Goal: Task Accomplishment & Management: Use online tool/utility

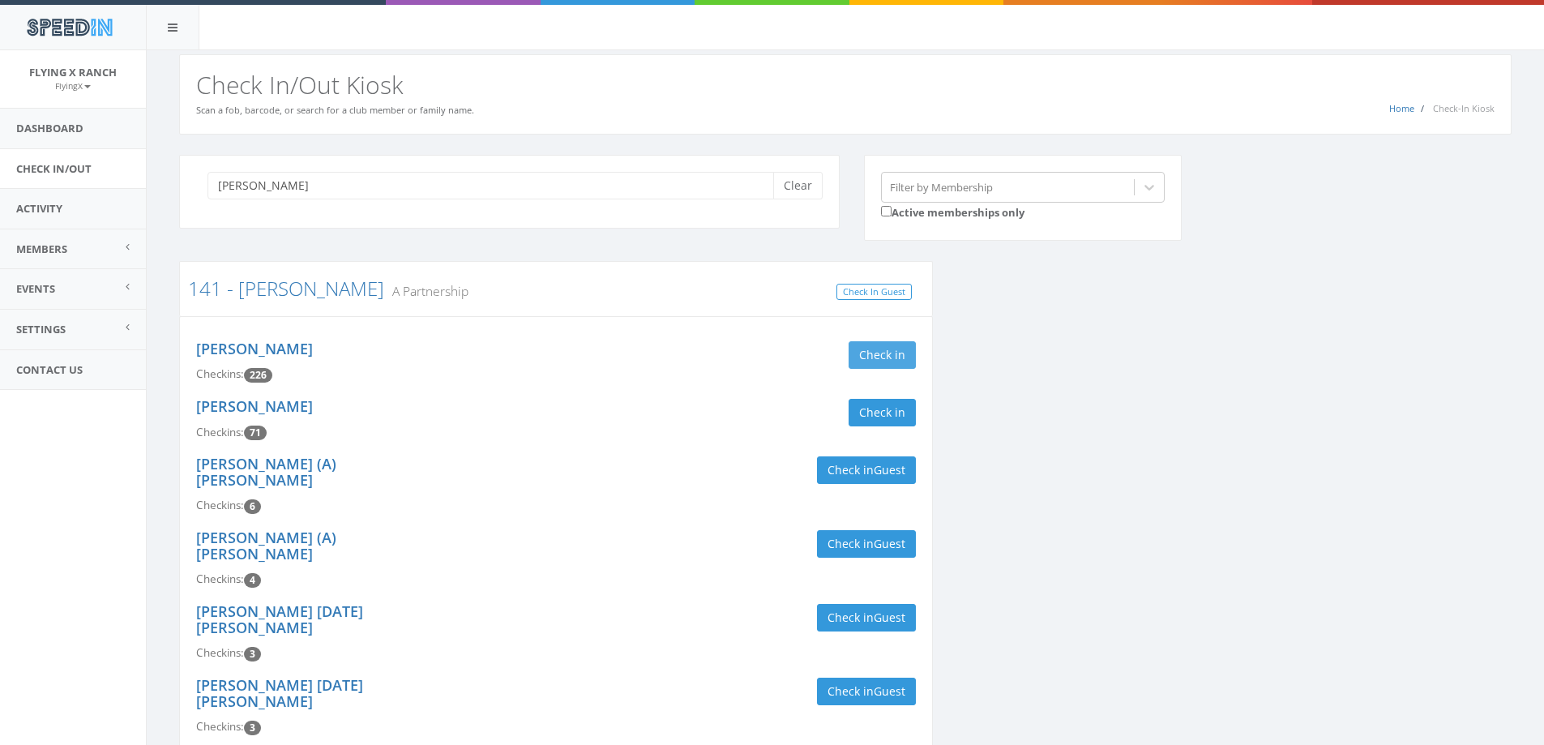
type input "[PERSON_NAME]"
click at [884, 361] on button "Check in" at bounding box center [881, 355] width 67 height 28
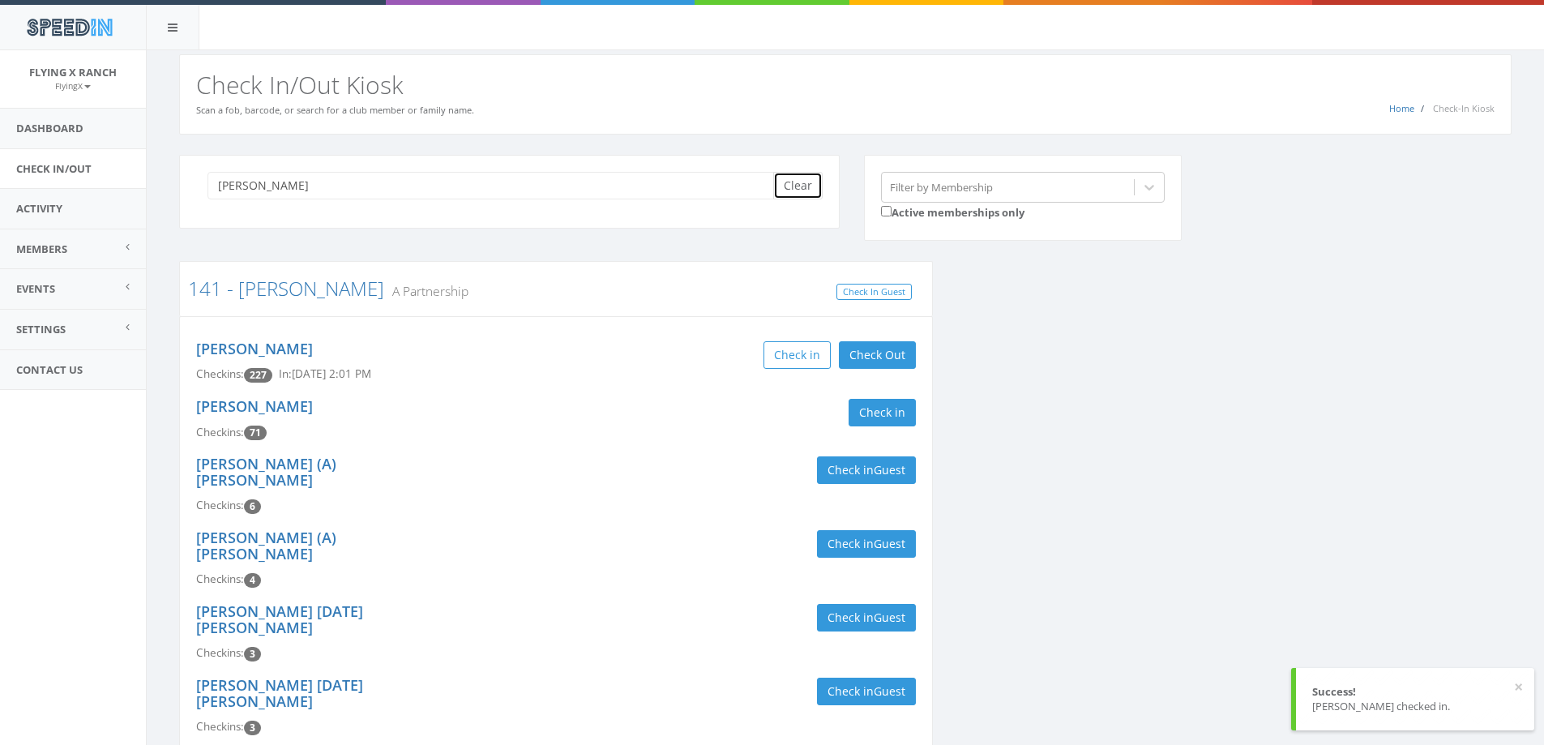
click at [798, 177] on button "Clear" at bounding box center [797, 186] width 49 height 28
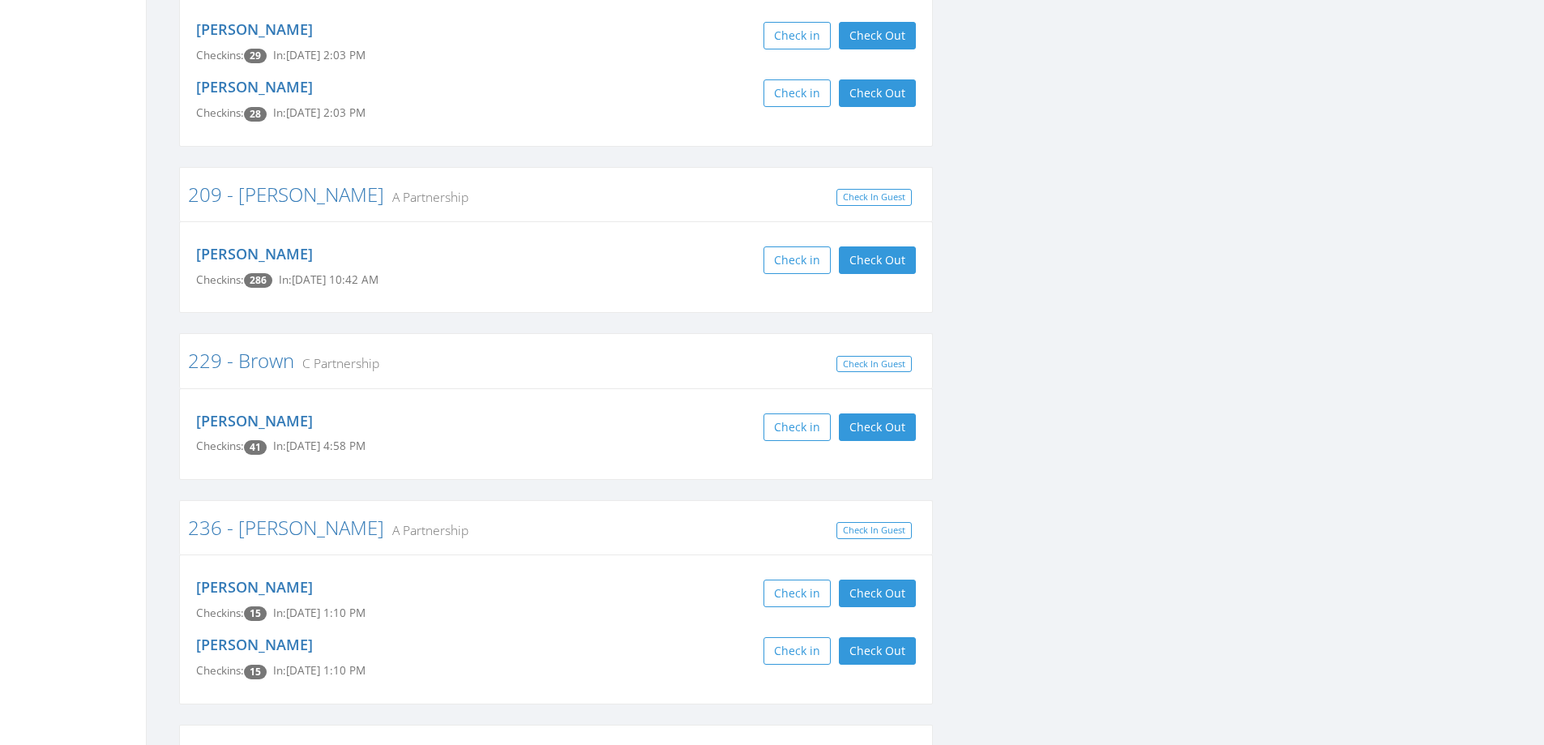
scroll to position [3323, 0]
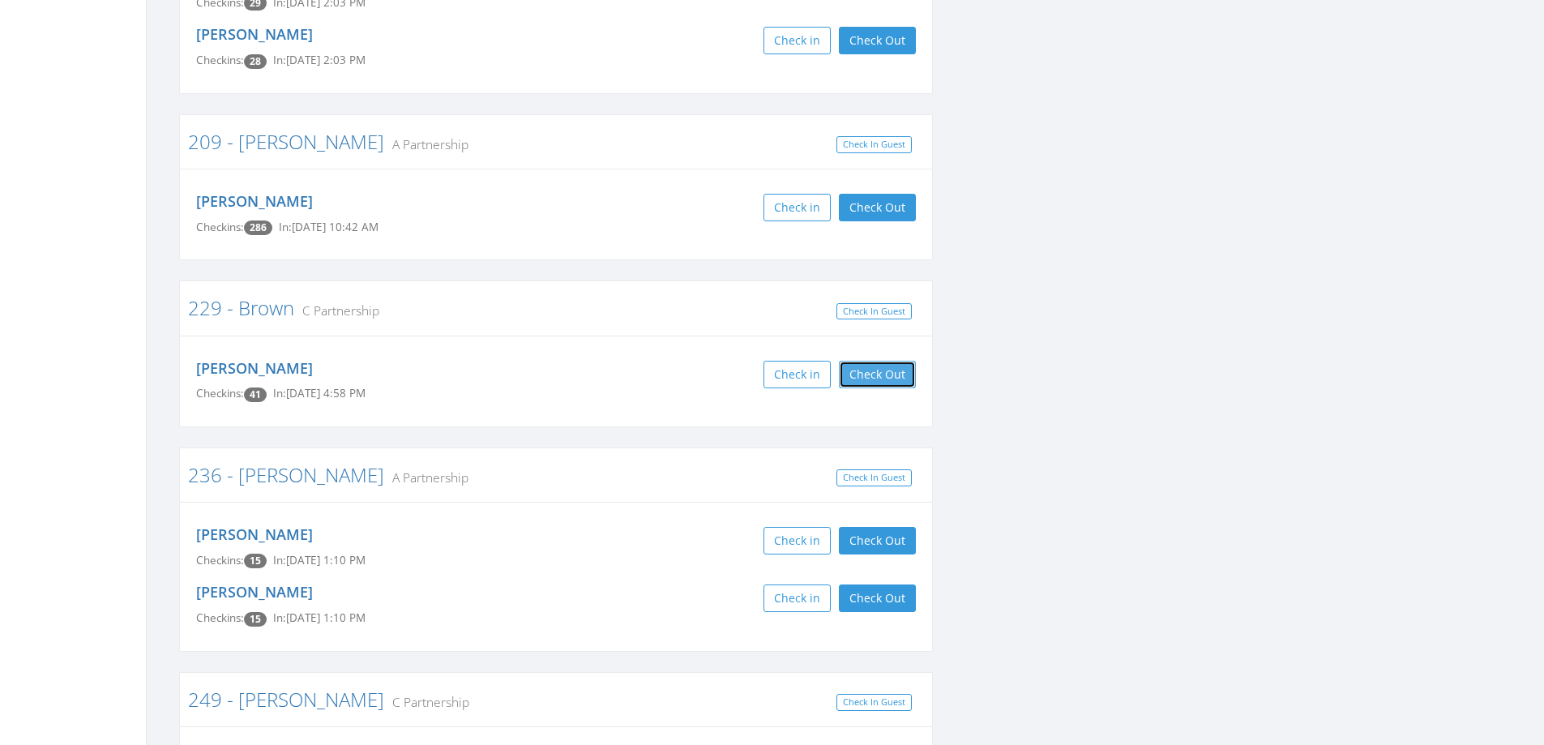
click at [890, 361] on button "Check Out" at bounding box center [877, 375] width 77 height 28
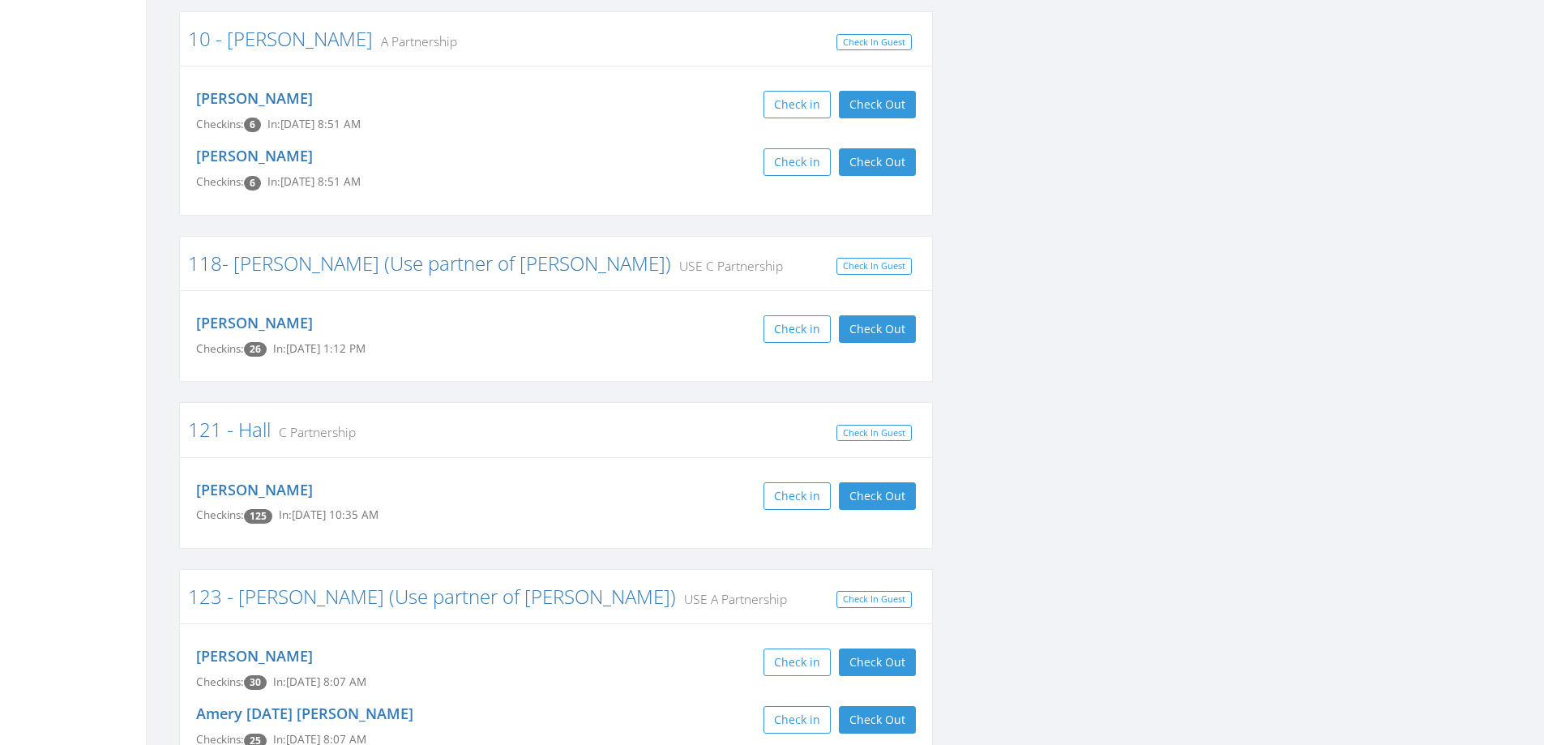
scroll to position [0, 0]
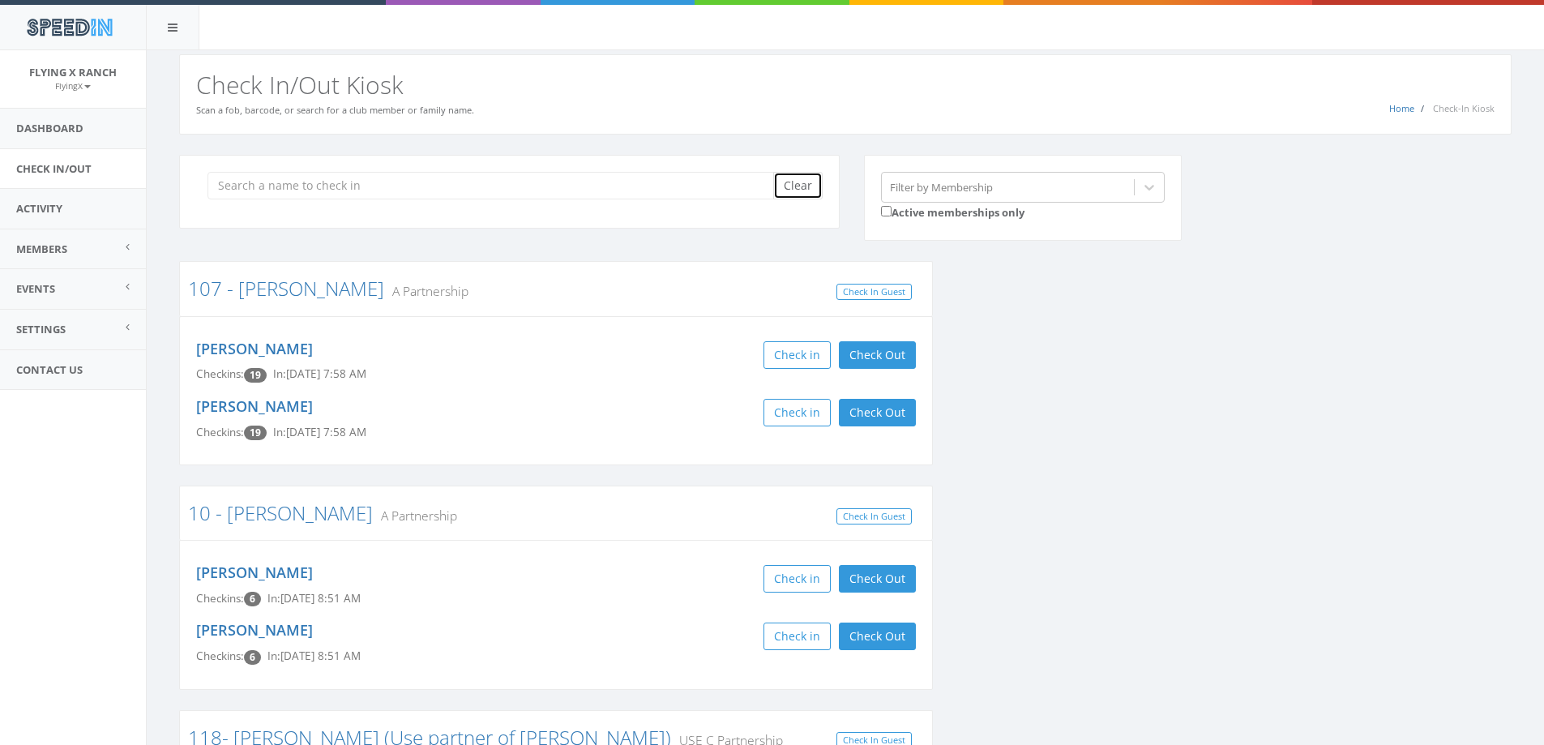
click at [799, 193] on button "Clear" at bounding box center [797, 186] width 49 height 28
click at [631, 40] on div "SpeedIn" at bounding box center [772, 25] width 1544 height 50
click at [310, 172] on input "search" at bounding box center [496, 186] width 578 height 28
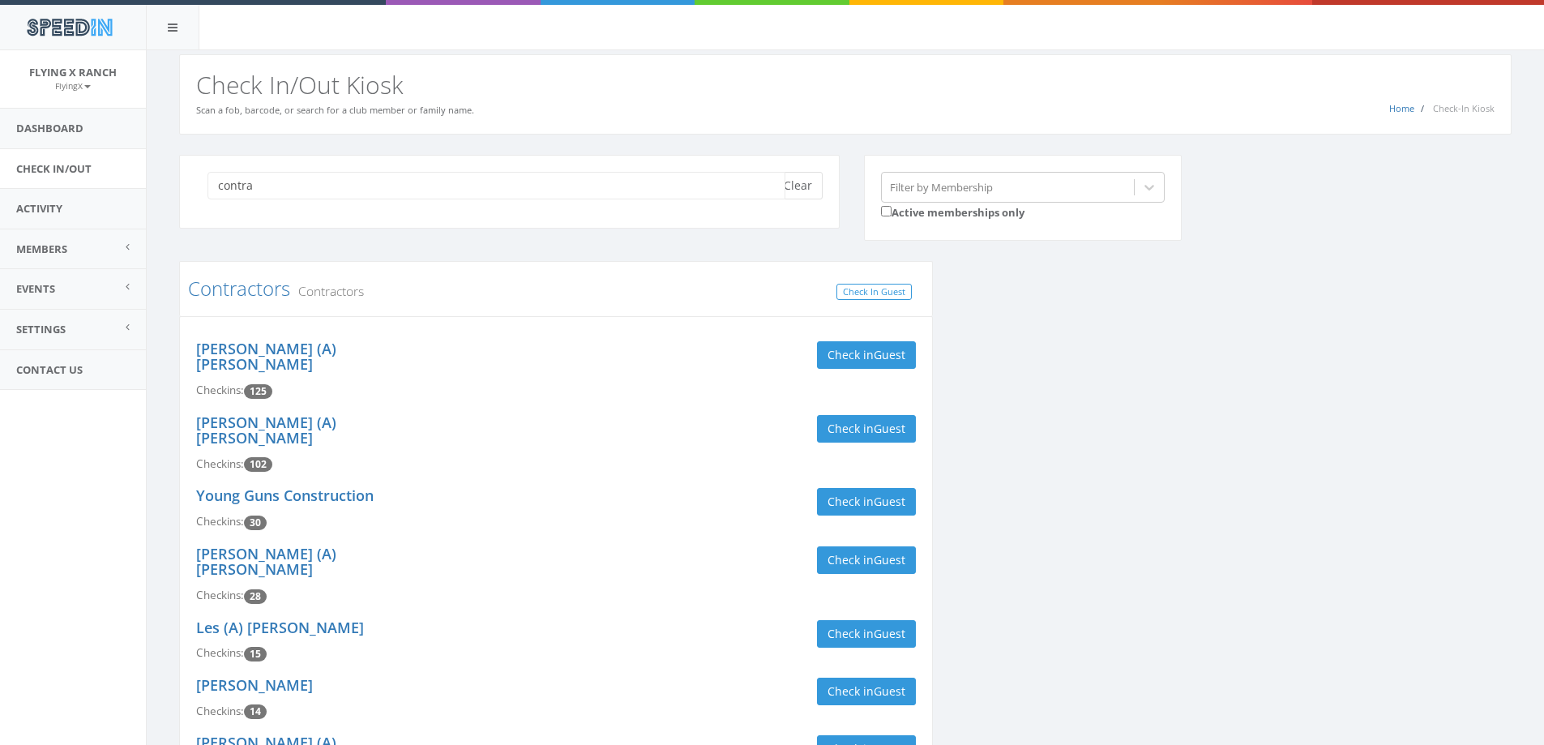
type input "contra"
click at [814, 194] on button "Clear" at bounding box center [797, 186] width 49 height 28
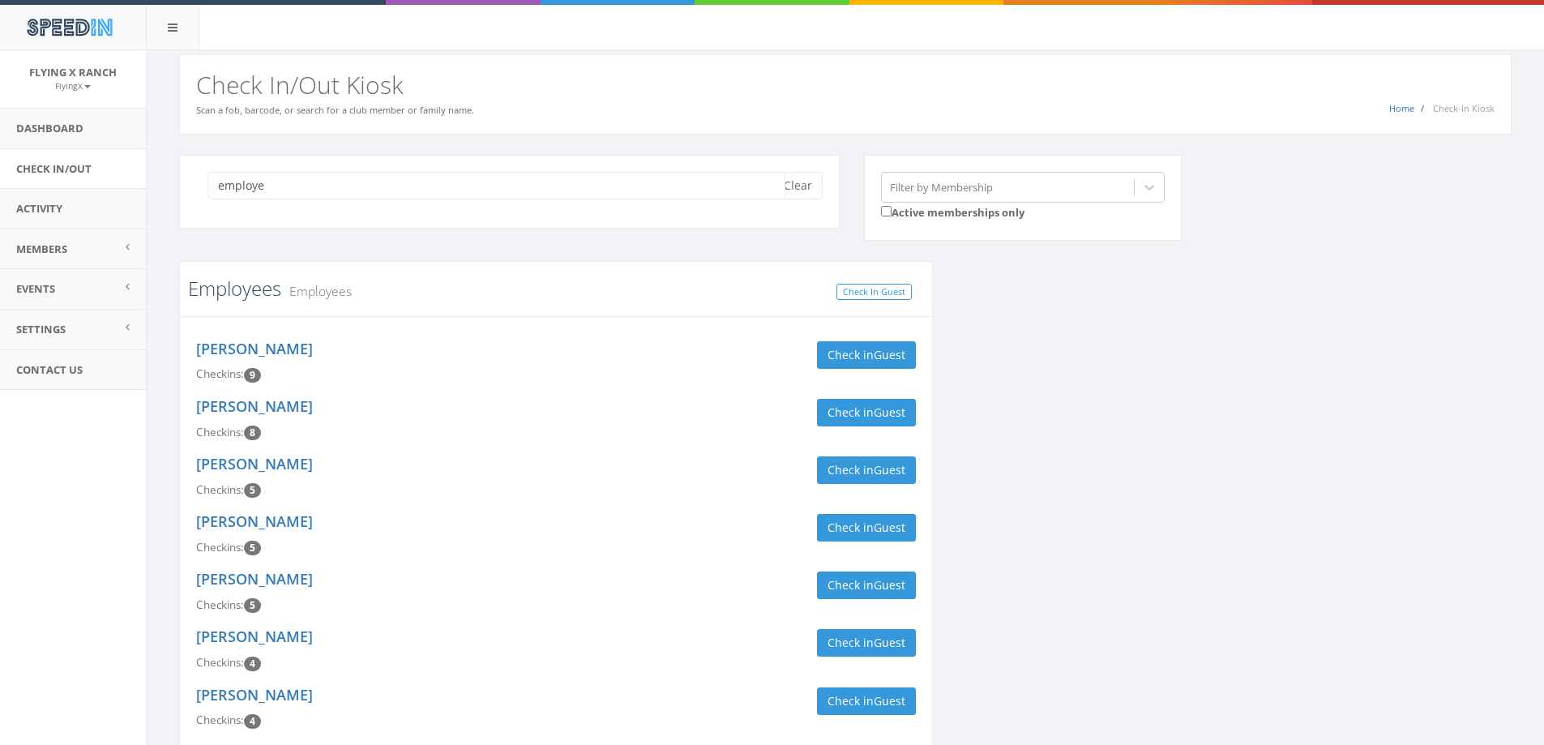
type input "employe"
click at [243, 293] on link "Employees" at bounding box center [234, 288] width 93 height 27
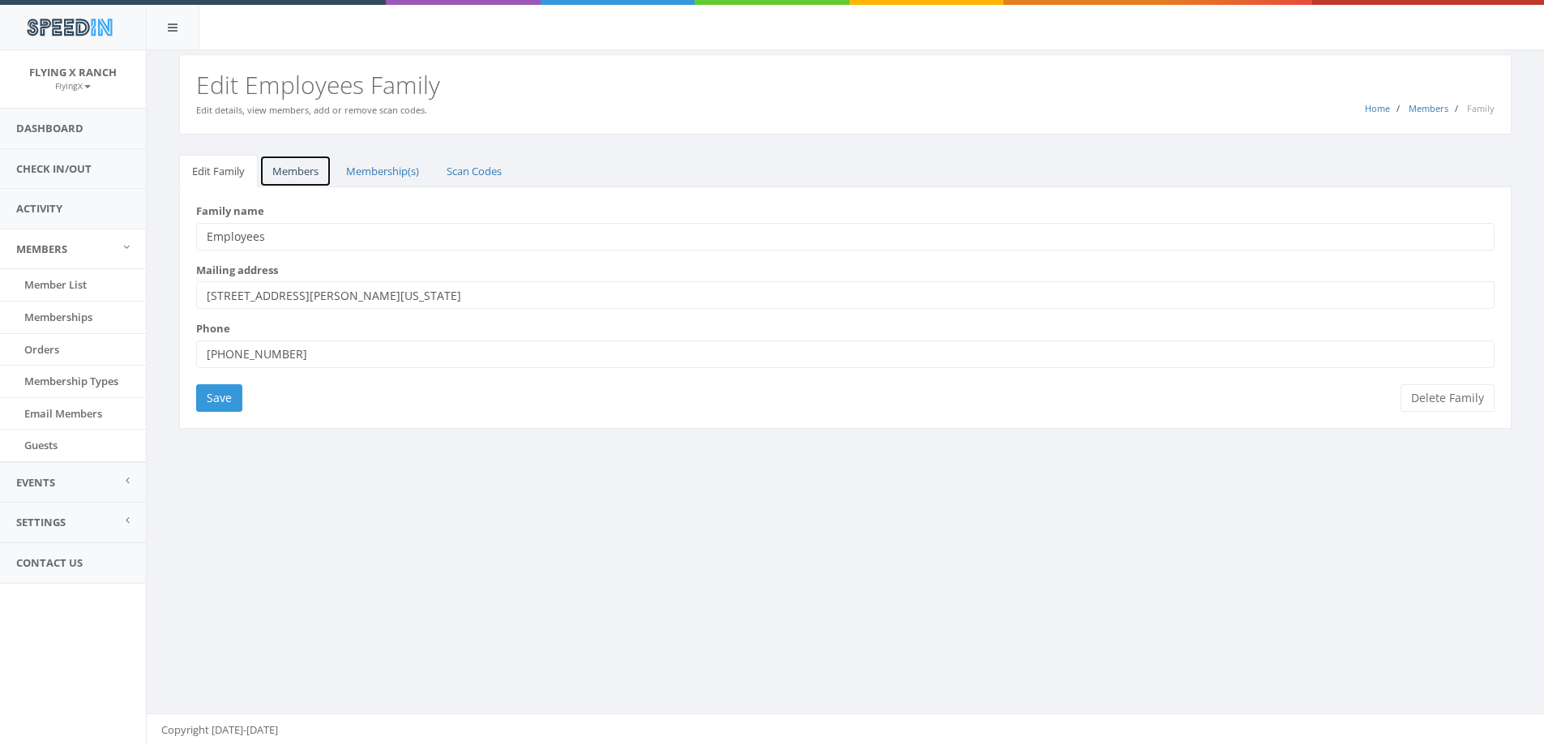
click at [295, 167] on link "Members" at bounding box center [295, 171] width 72 height 33
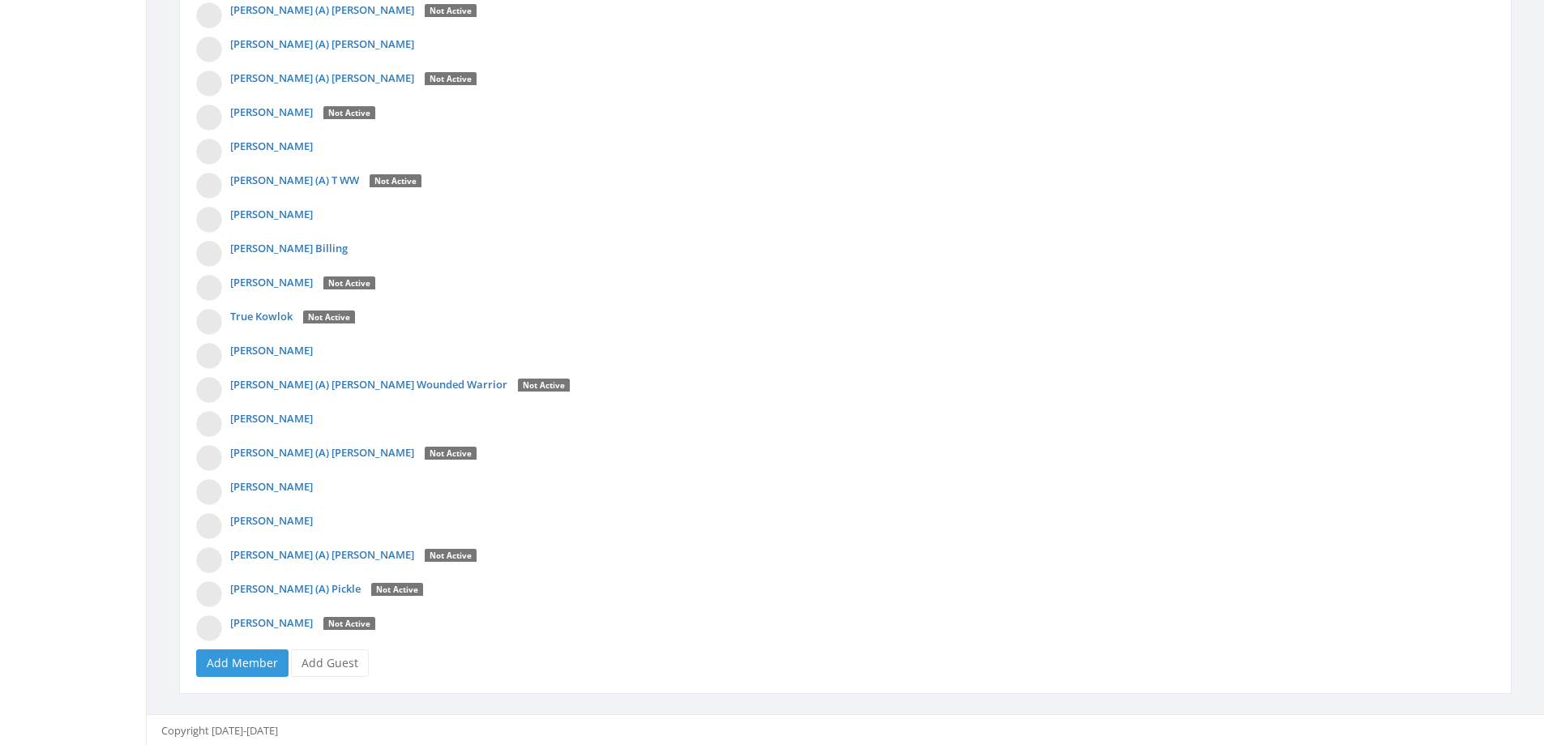
scroll to position [4626, 0]
click at [326, 660] on link "Add Guest" at bounding box center [330, 662] width 78 height 28
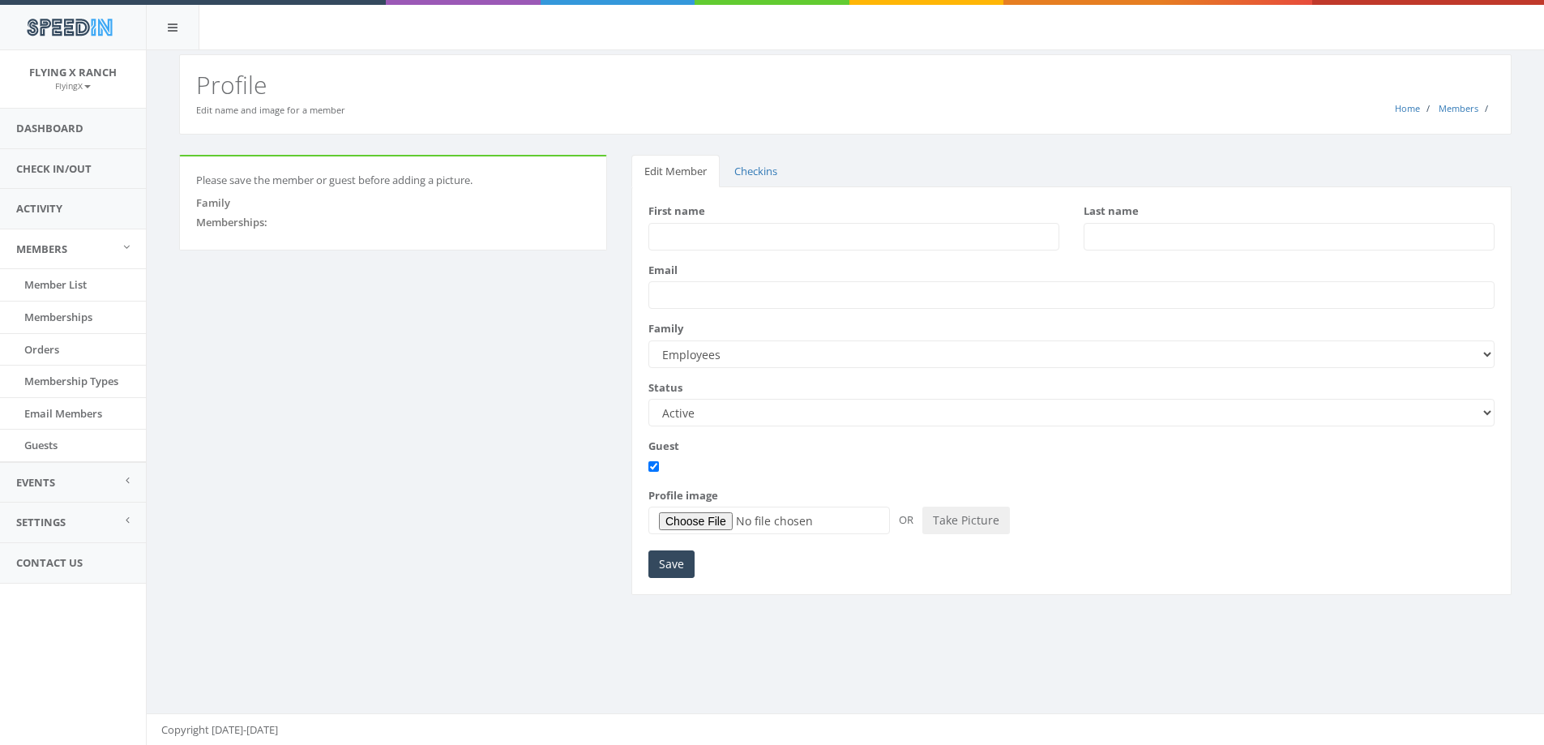
click at [707, 241] on input "First name" at bounding box center [853, 237] width 411 height 28
type input "Doug"
type input "McPherson"
click at [676, 571] on input "Save" at bounding box center [671, 564] width 46 height 28
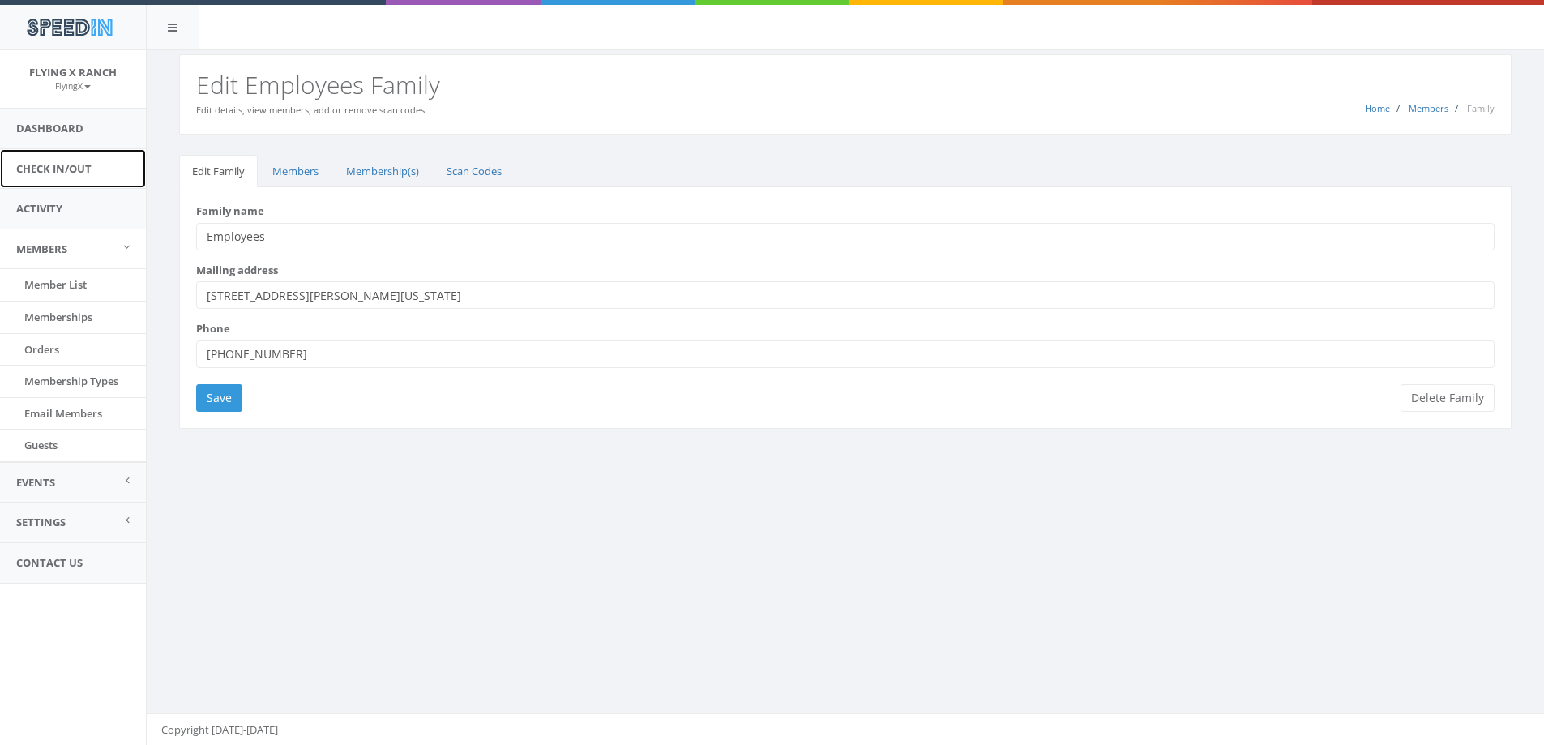
click at [60, 166] on link "Check In/Out" at bounding box center [73, 169] width 146 height 40
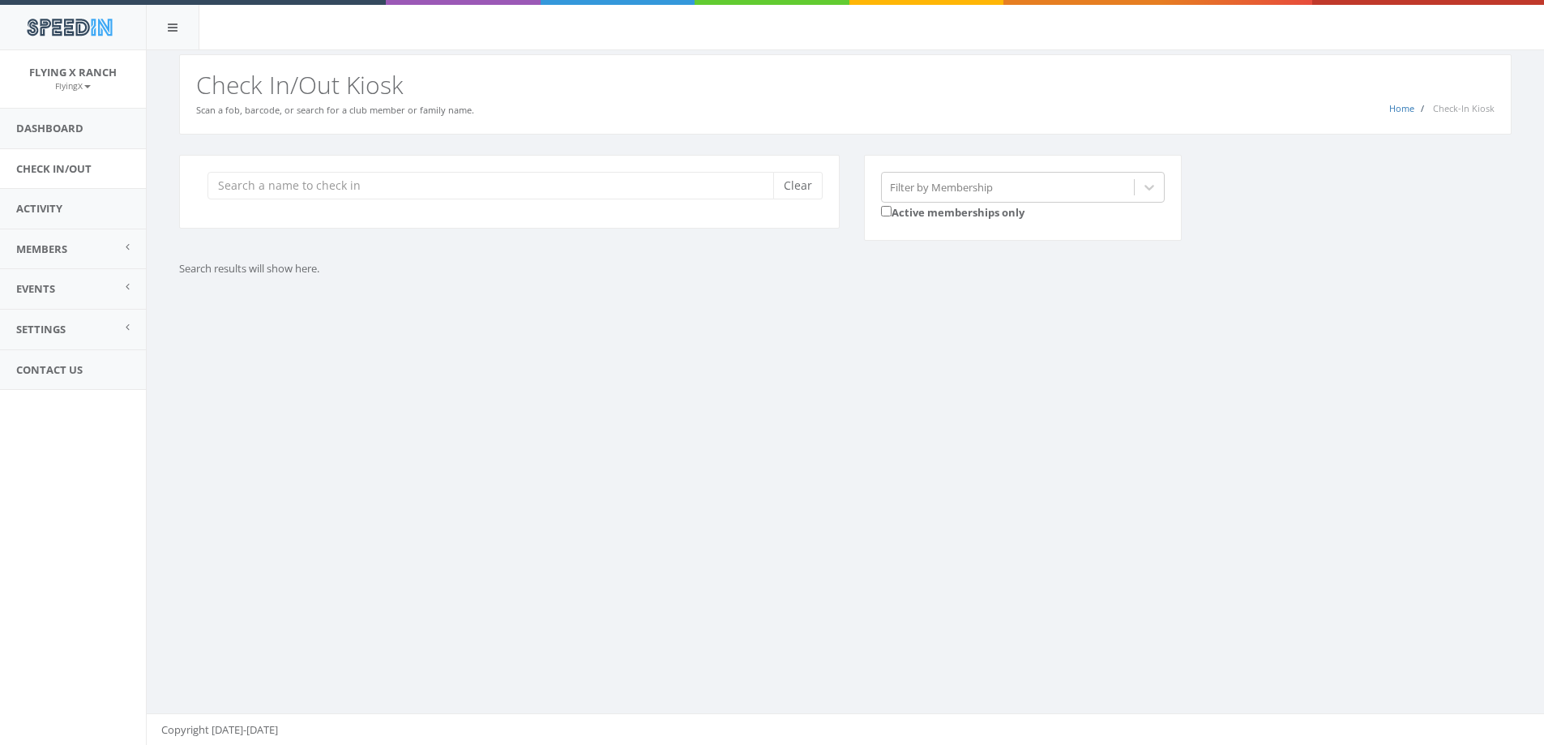
click at [278, 192] on input "search" at bounding box center [496, 186] width 578 height 28
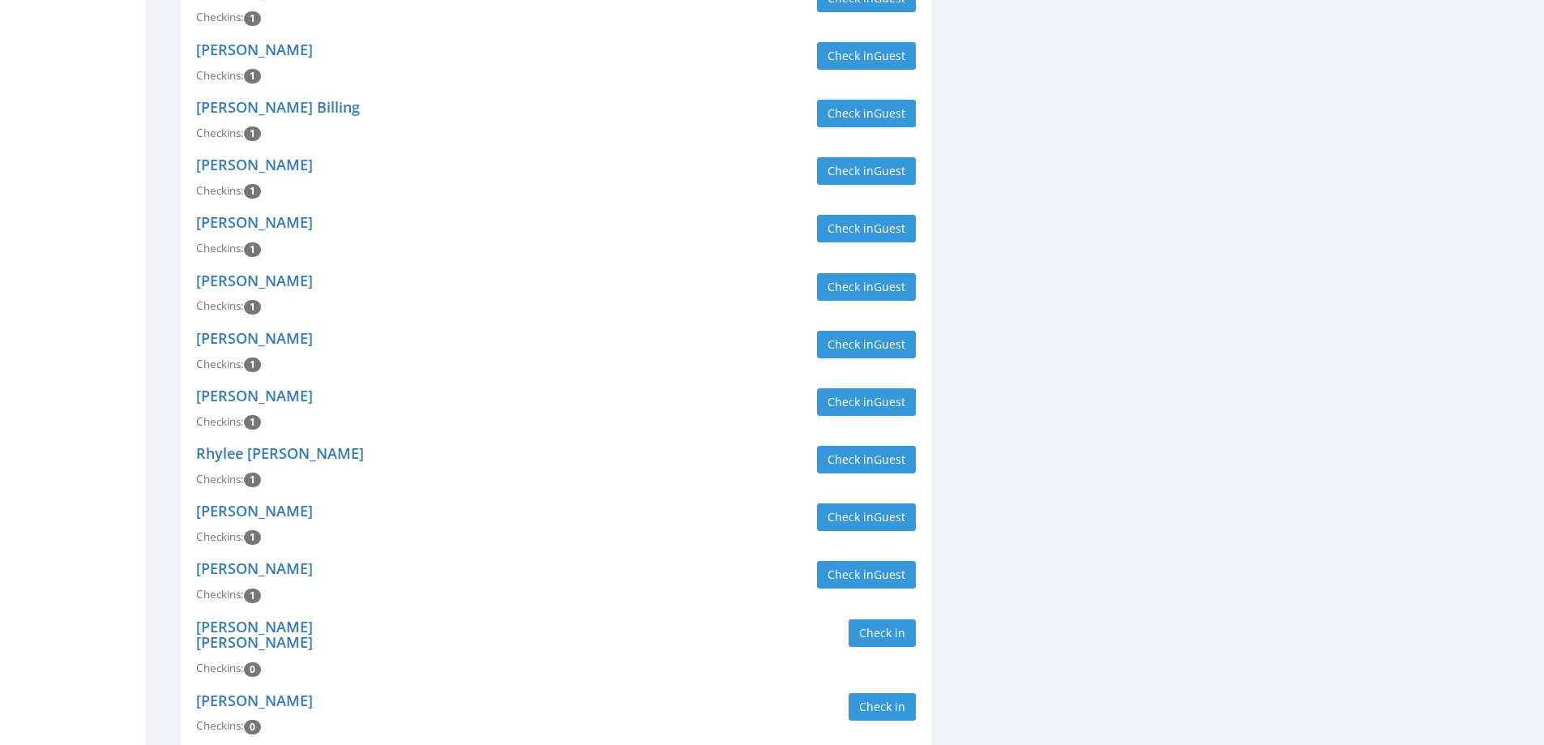
scroll to position [3658, 0]
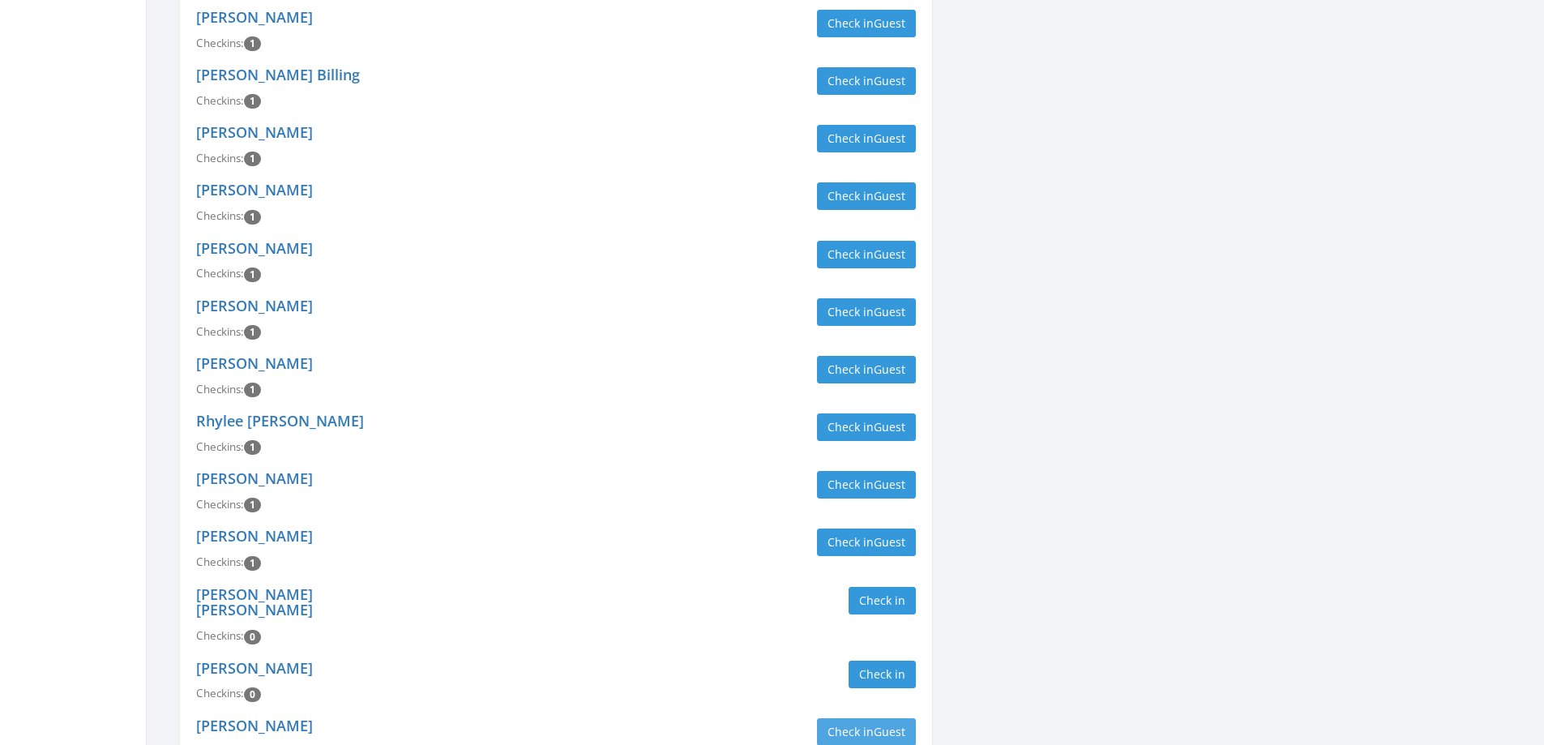
type input "emplo"
click at [877, 724] on span "Guest" at bounding box center [890, 731] width 32 height 15
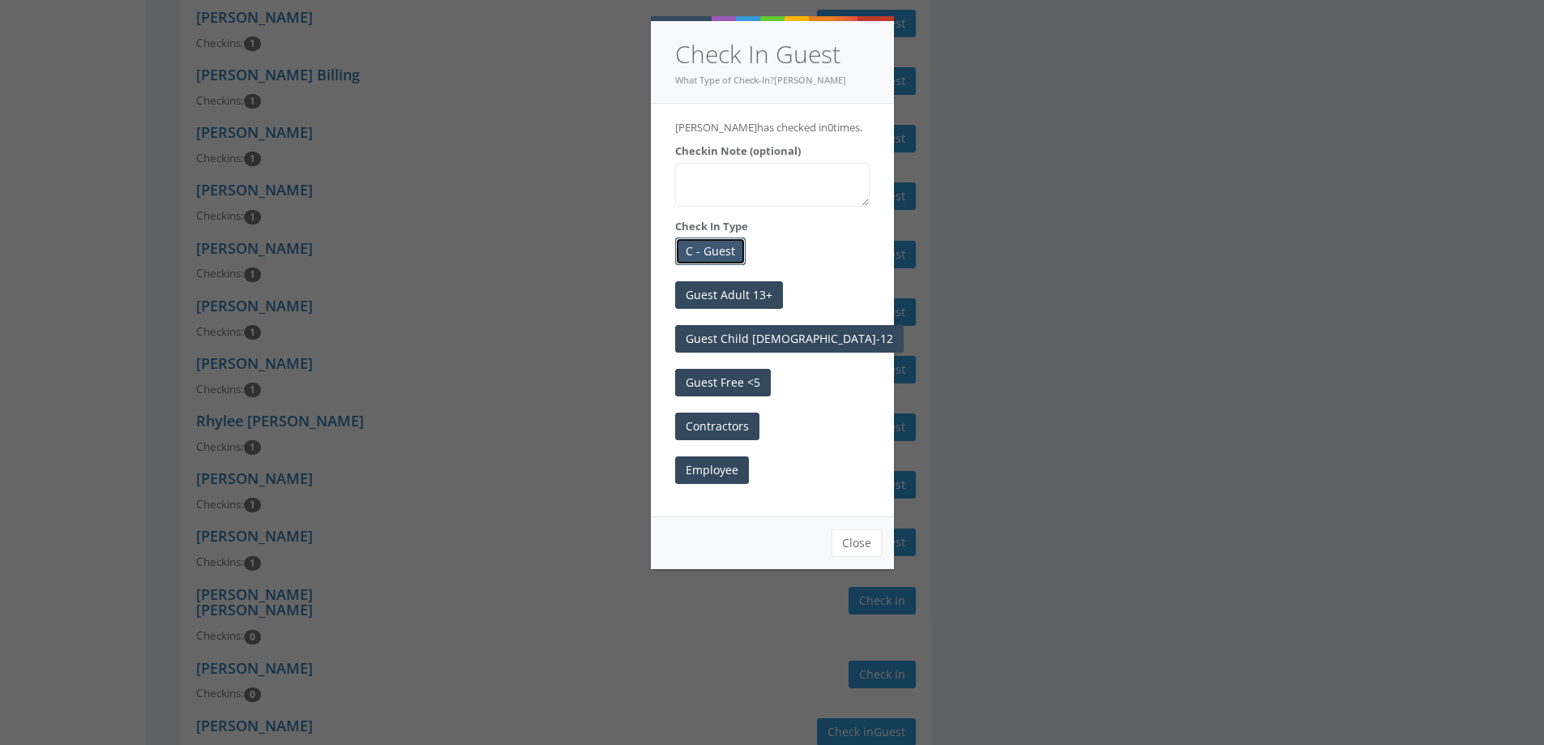
click at [685, 257] on button "C - Guest" at bounding box center [710, 251] width 71 height 28
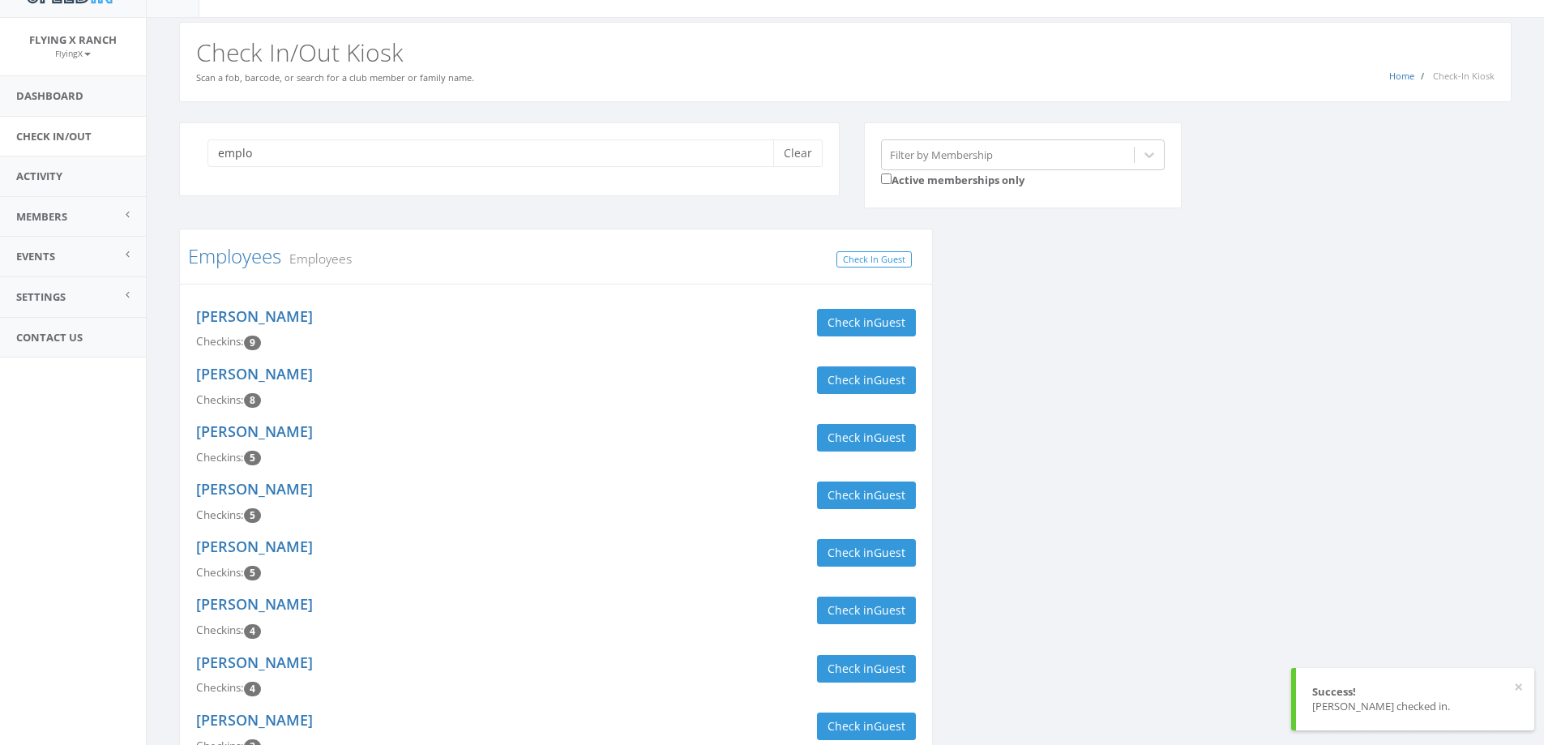
scroll to position [0, 0]
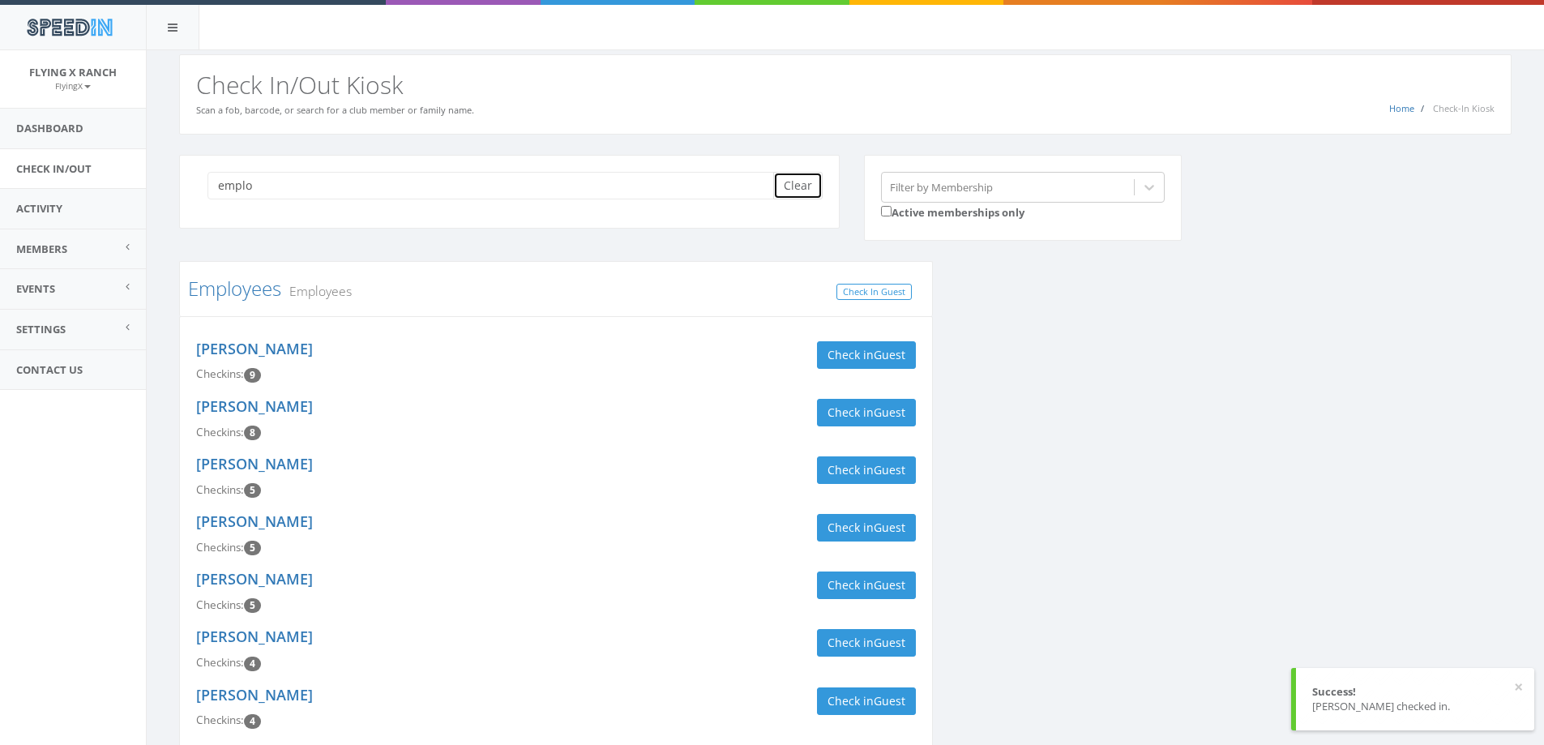
click at [781, 190] on button "Clear" at bounding box center [797, 186] width 49 height 28
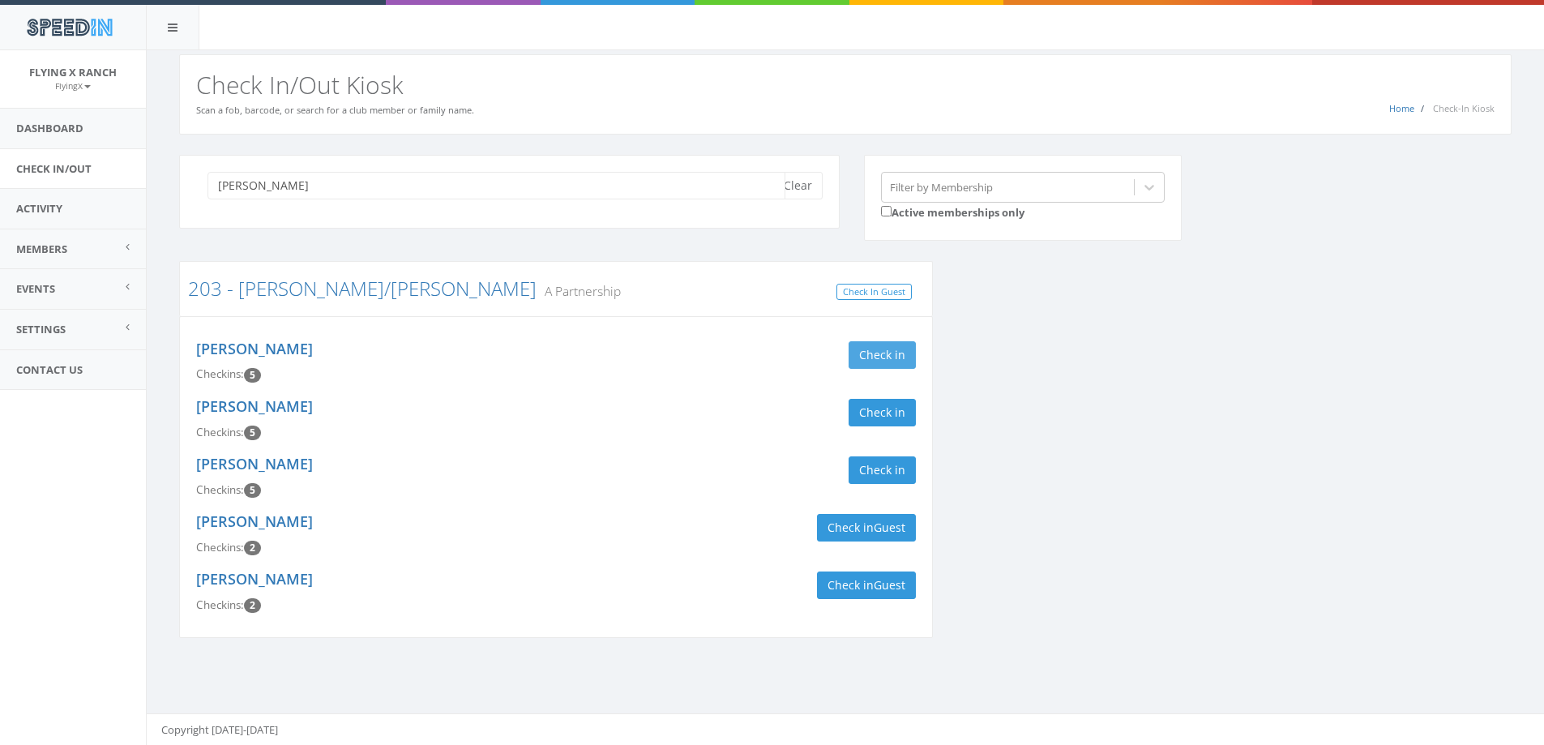
type input "walker"
click at [889, 356] on button "Check in" at bounding box center [881, 355] width 67 height 28
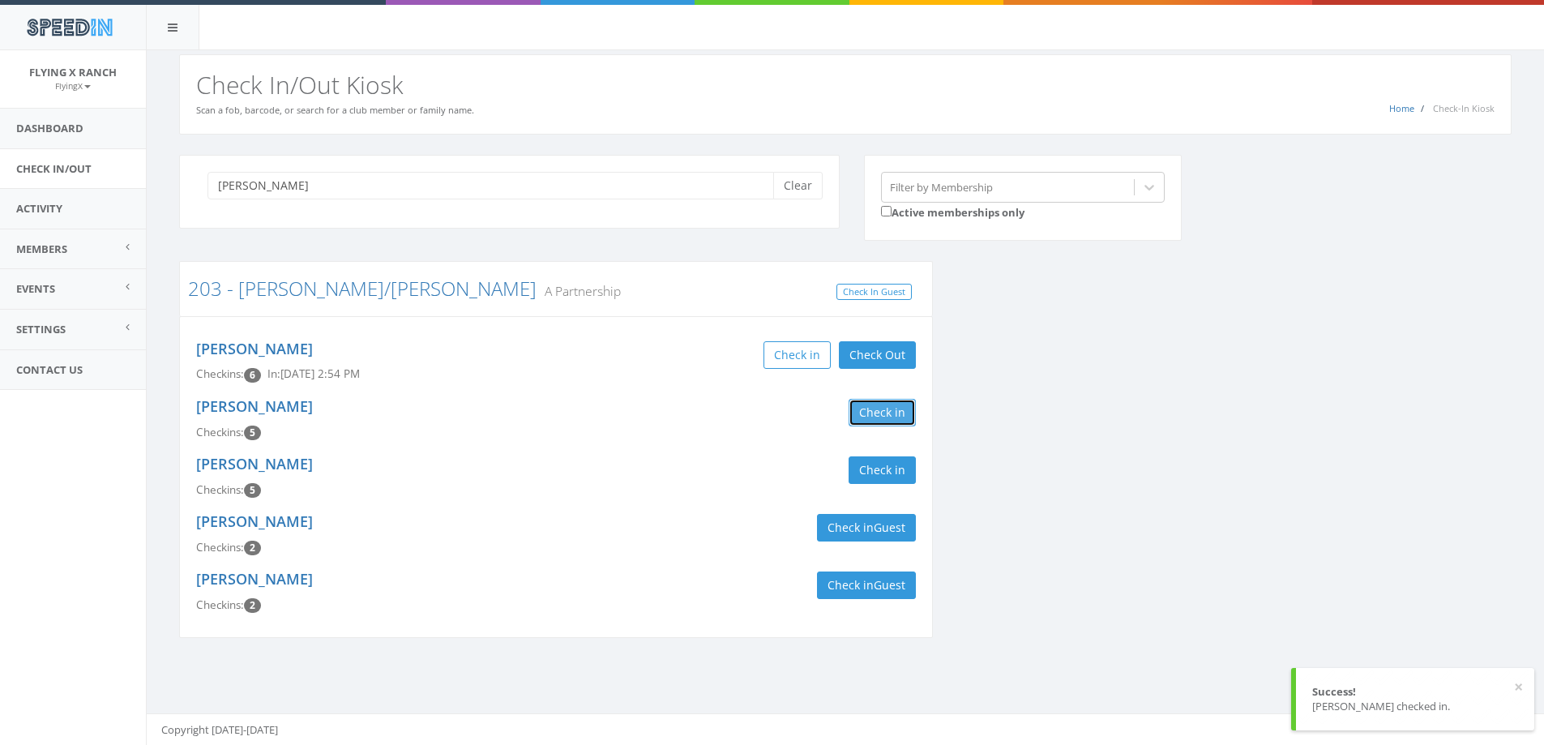
click at [898, 418] on button "Check in" at bounding box center [881, 413] width 67 height 28
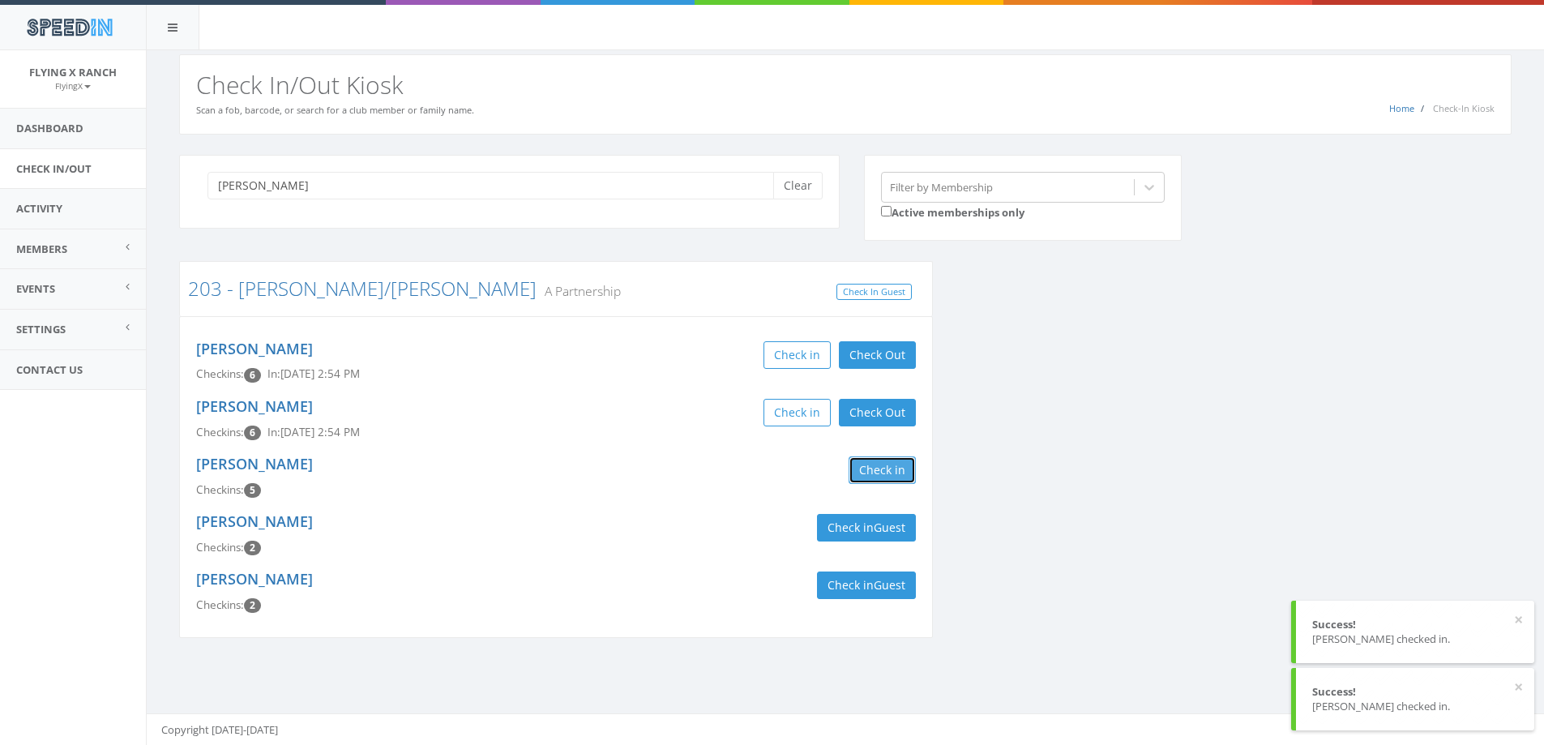
click at [897, 470] on button "Check in" at bounding box center [881, 470] width 67 height 28
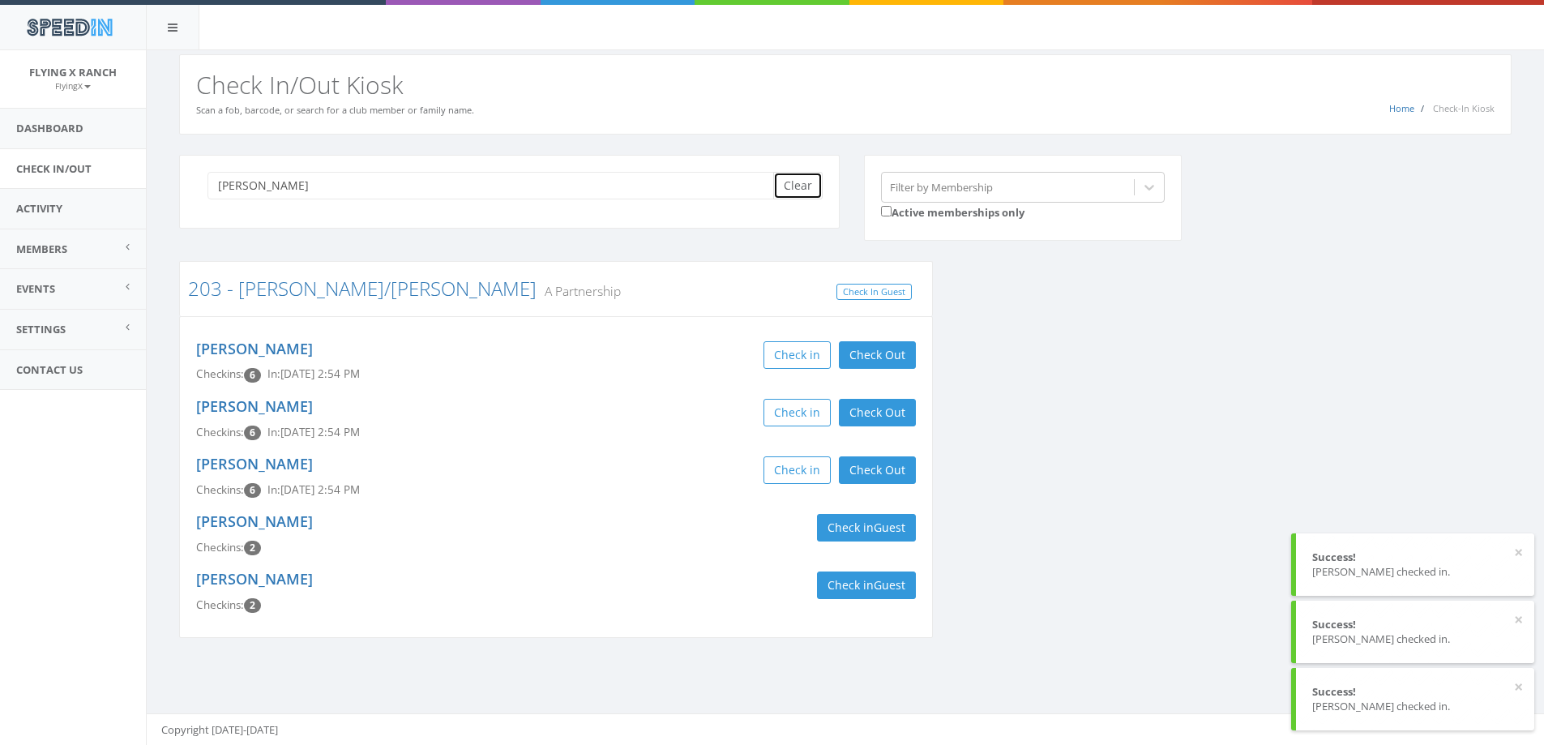
click at [810, 197] on button "Clear" at bounding box center [797, 186] width 49 height 28
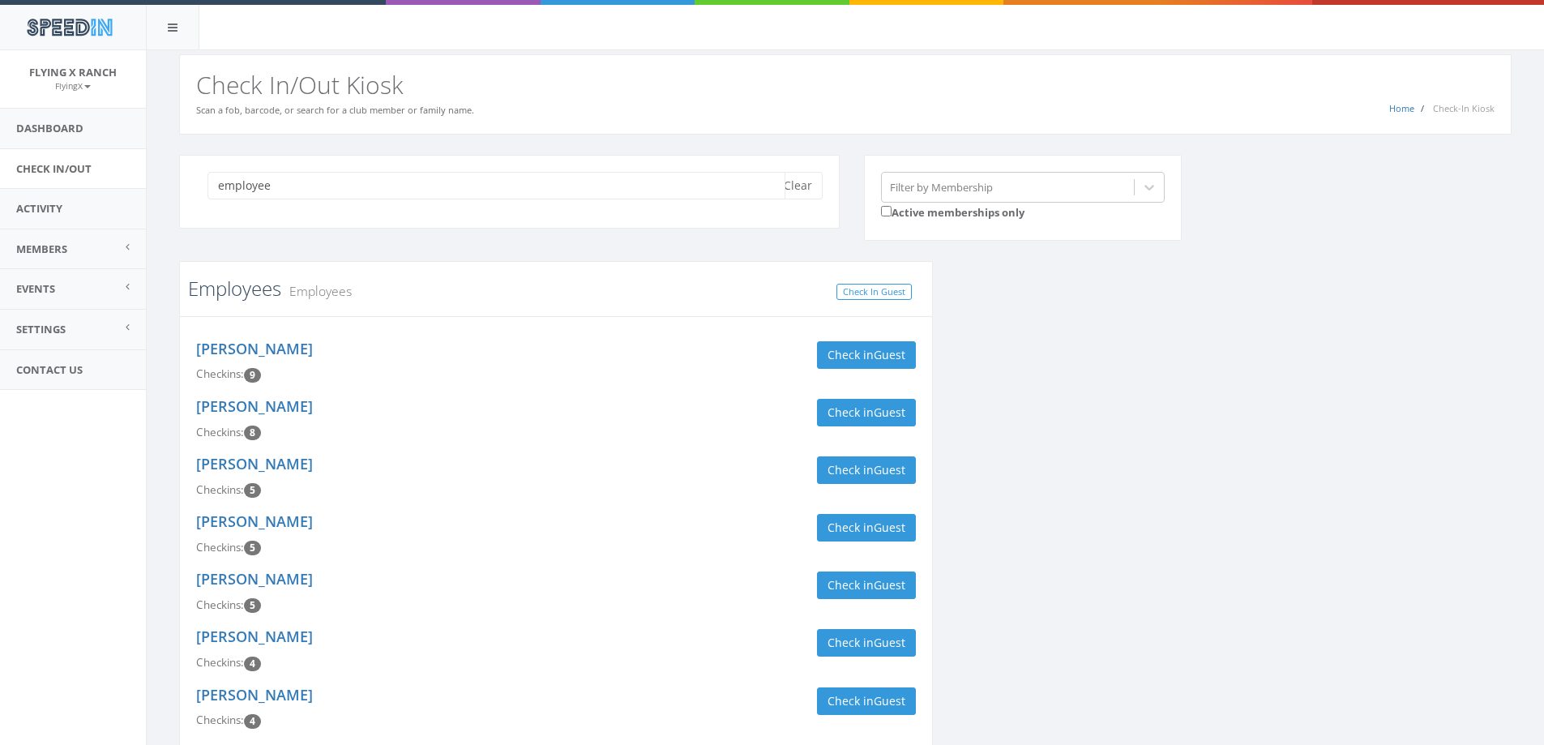
type input "employee"
click at [241, 294] on link "Employees" at bounding box center [234, 288] width 93 height 27
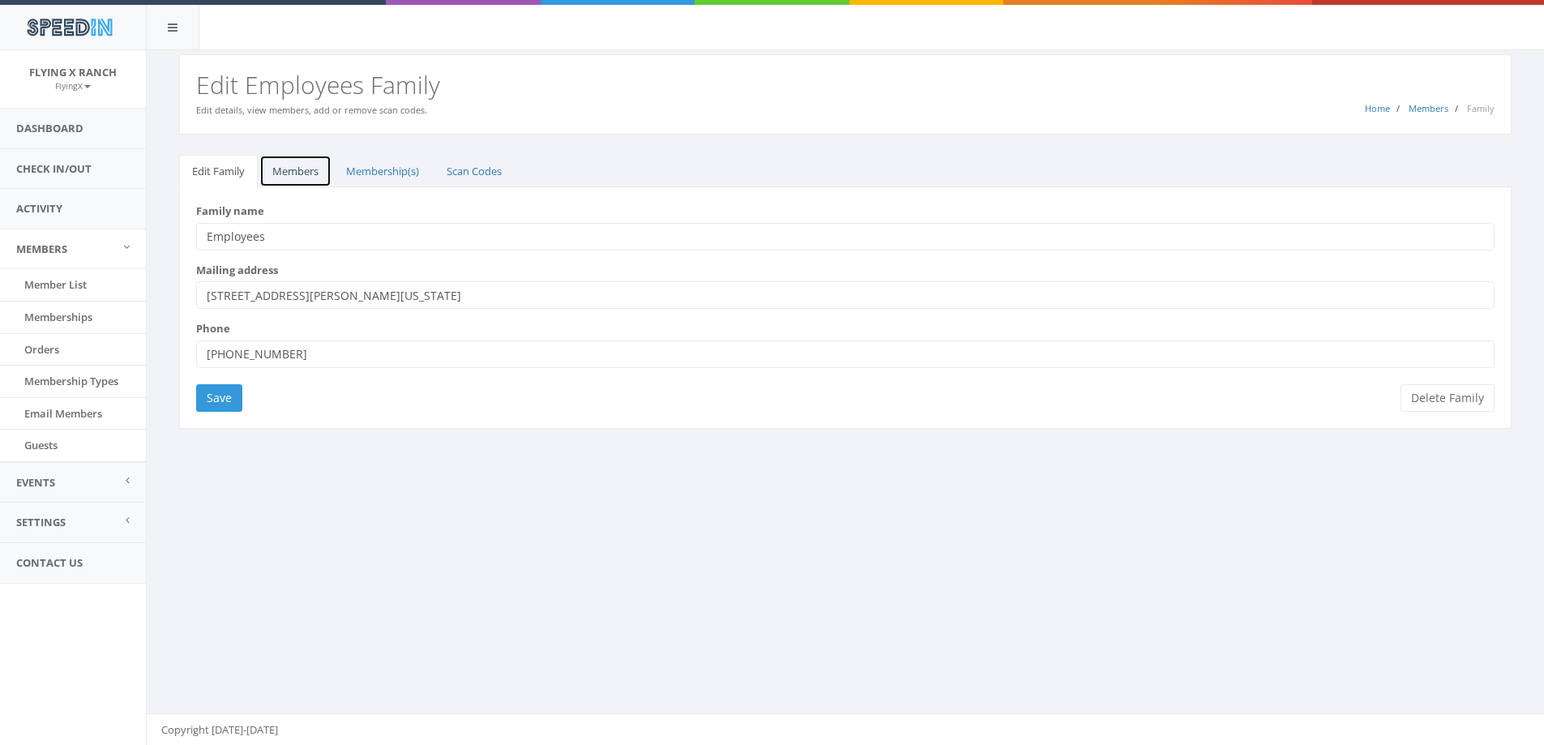
click at [313, 173] on link "Members" at bounding box center [295, 171] width 72 height 33
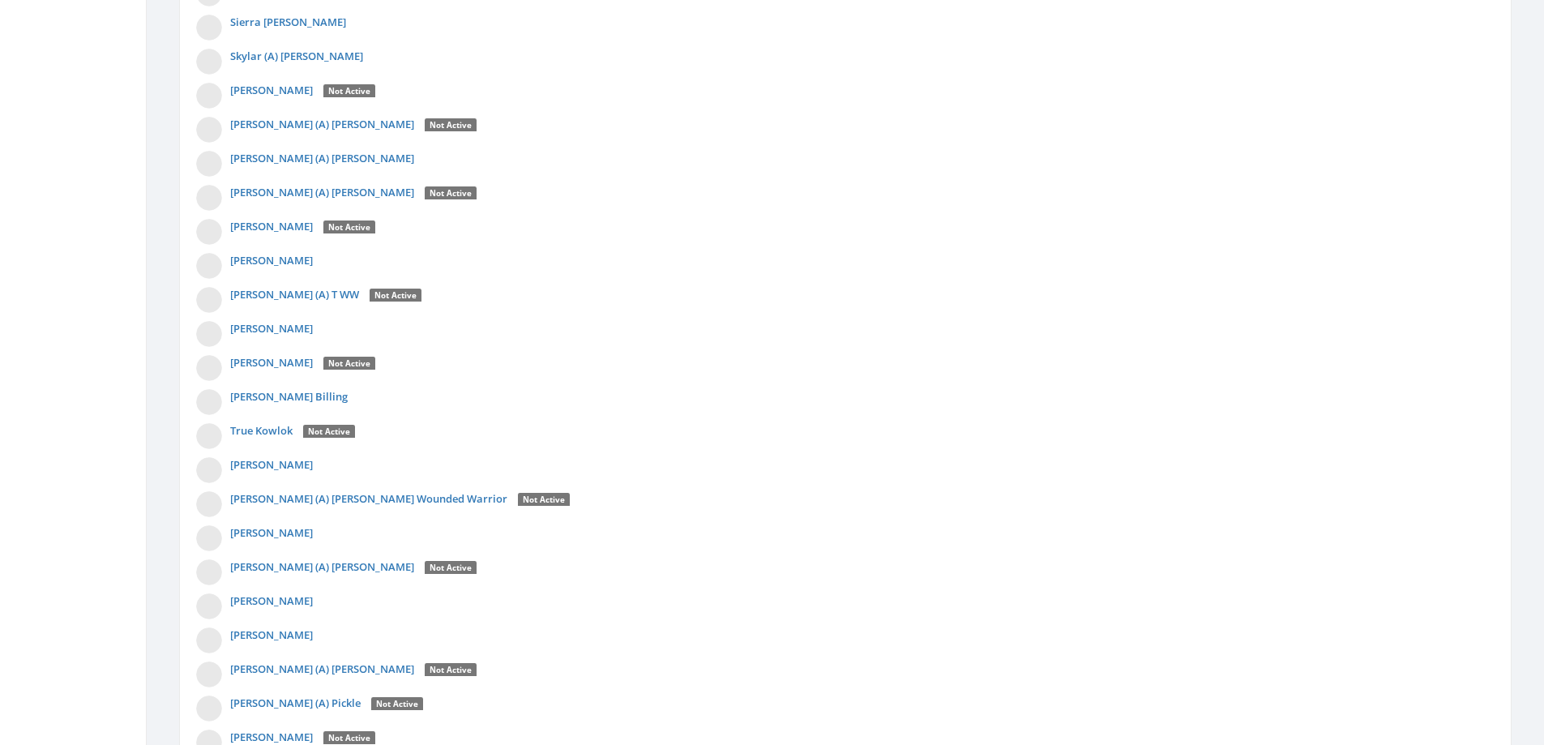
scroll to position [4660, 0]
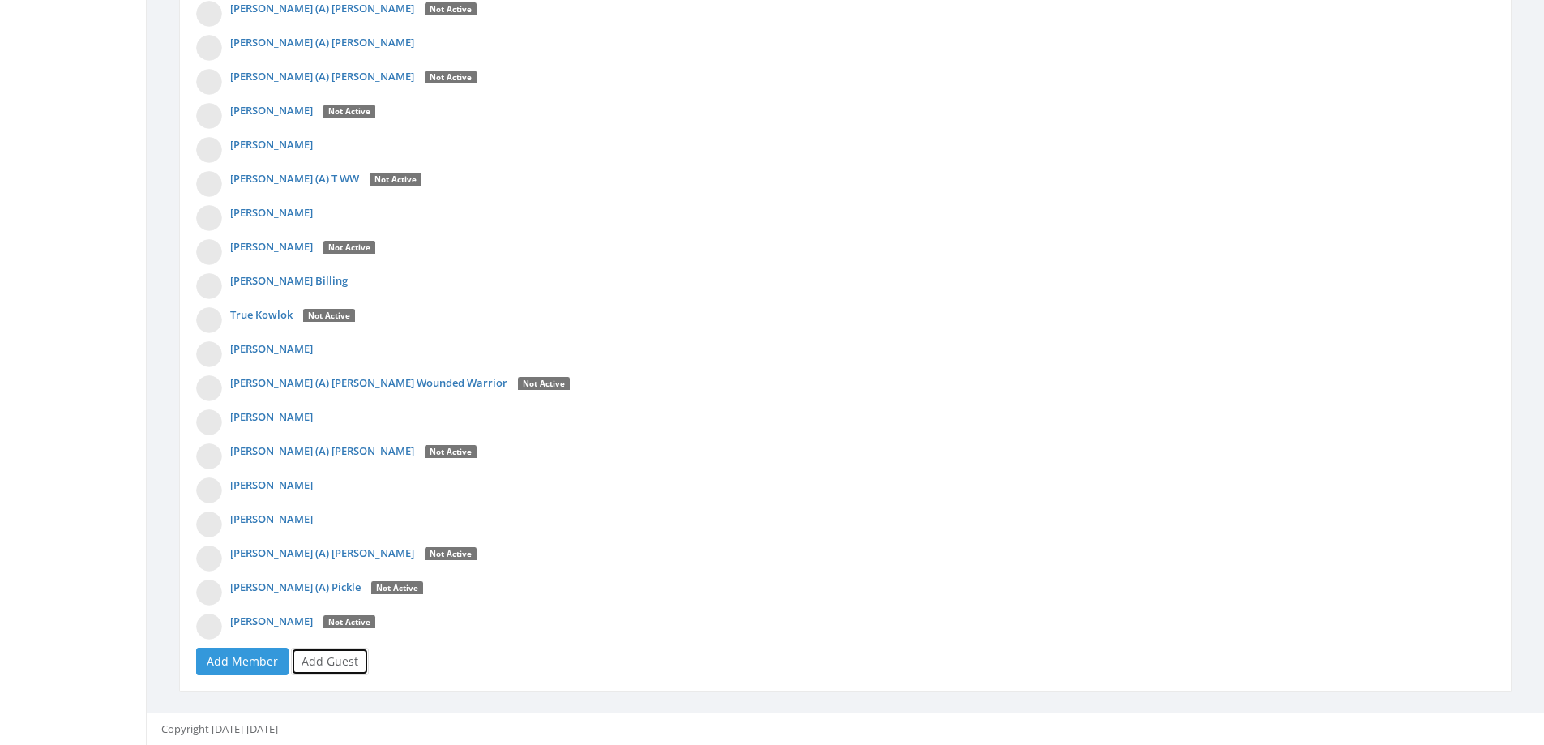
click at [313, 656] on link "Add Guest" at bounding box center [330, 662] width 78 height 28
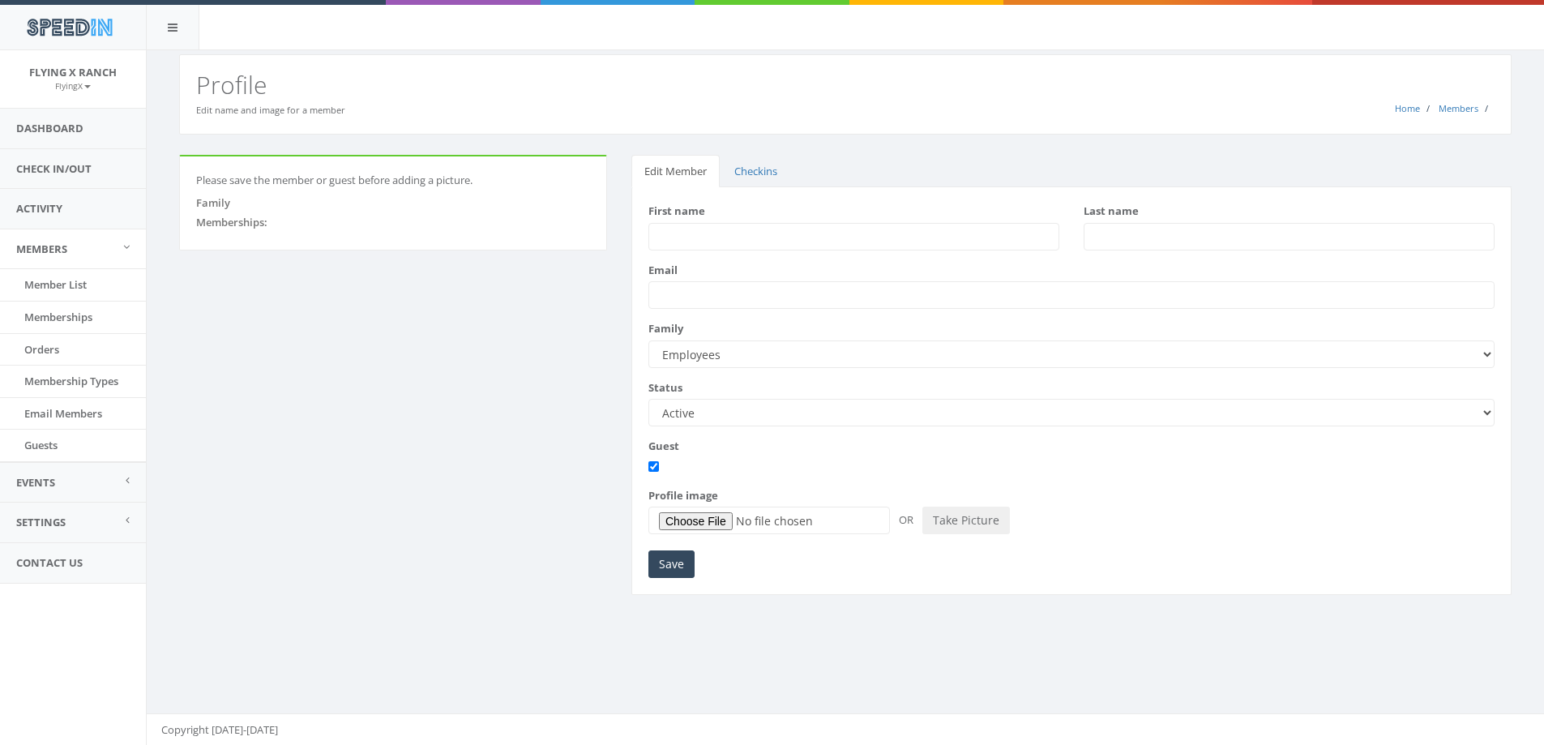
click at [666, 238] on input "First name" at bounding box center [853, 237] width 411 height 28
type input "[PERSON_NAME]"
click at [668, 562] on input "Save" at bounding box center [671, 564] width 46 height 28
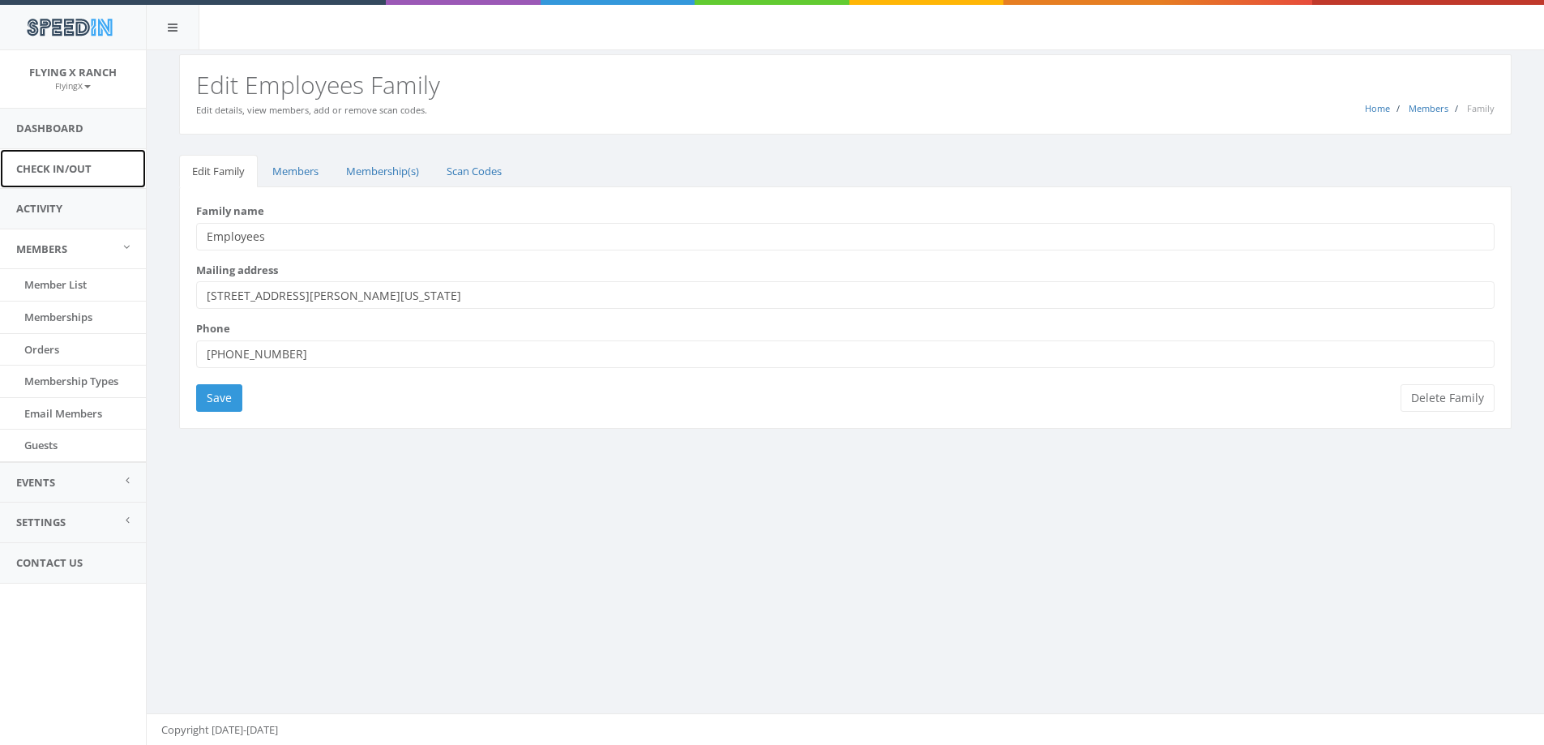
click at [75, 169] on link "Check In/Out" at bounding box center [73, 169] width 146 height 40
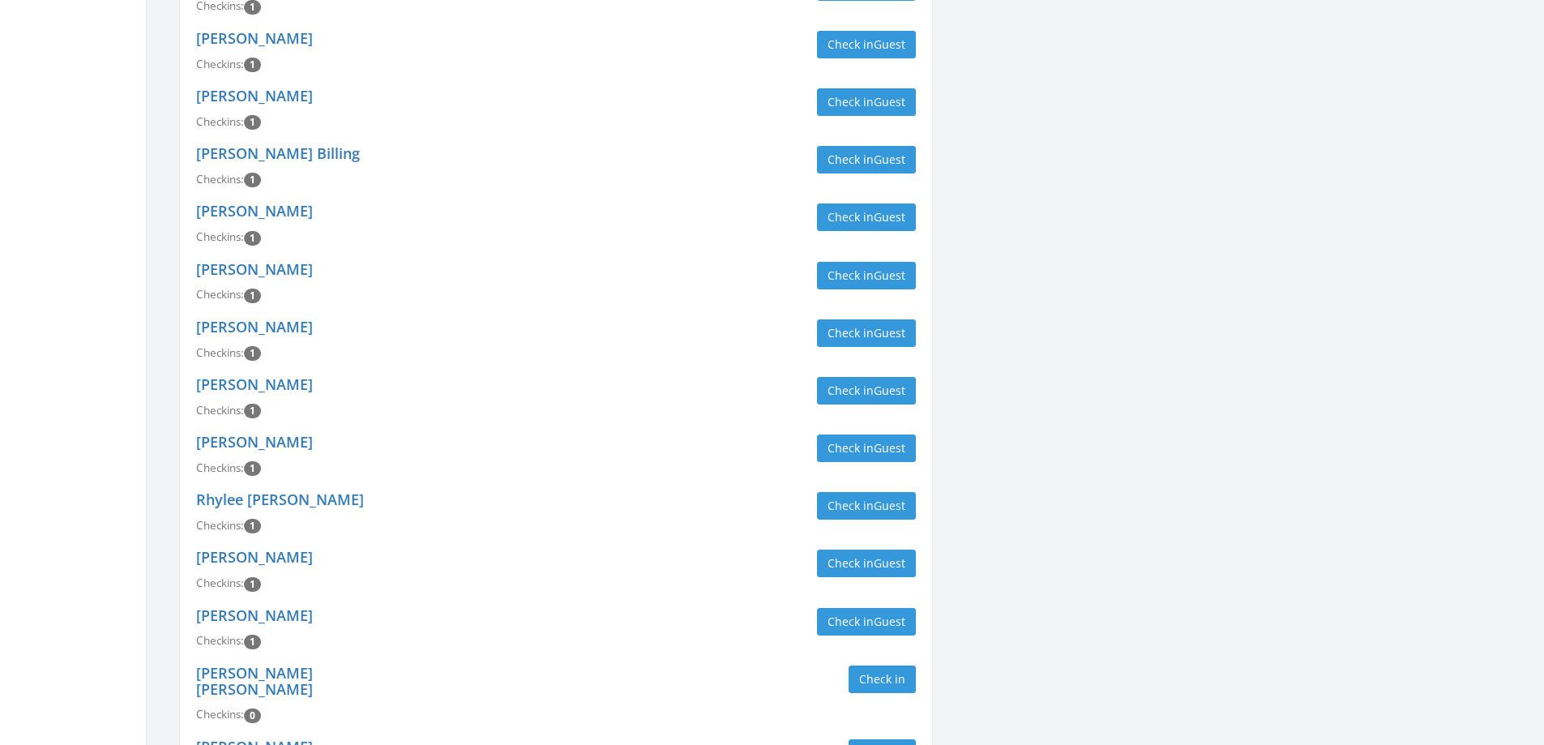
scroll to position [3716, 0]
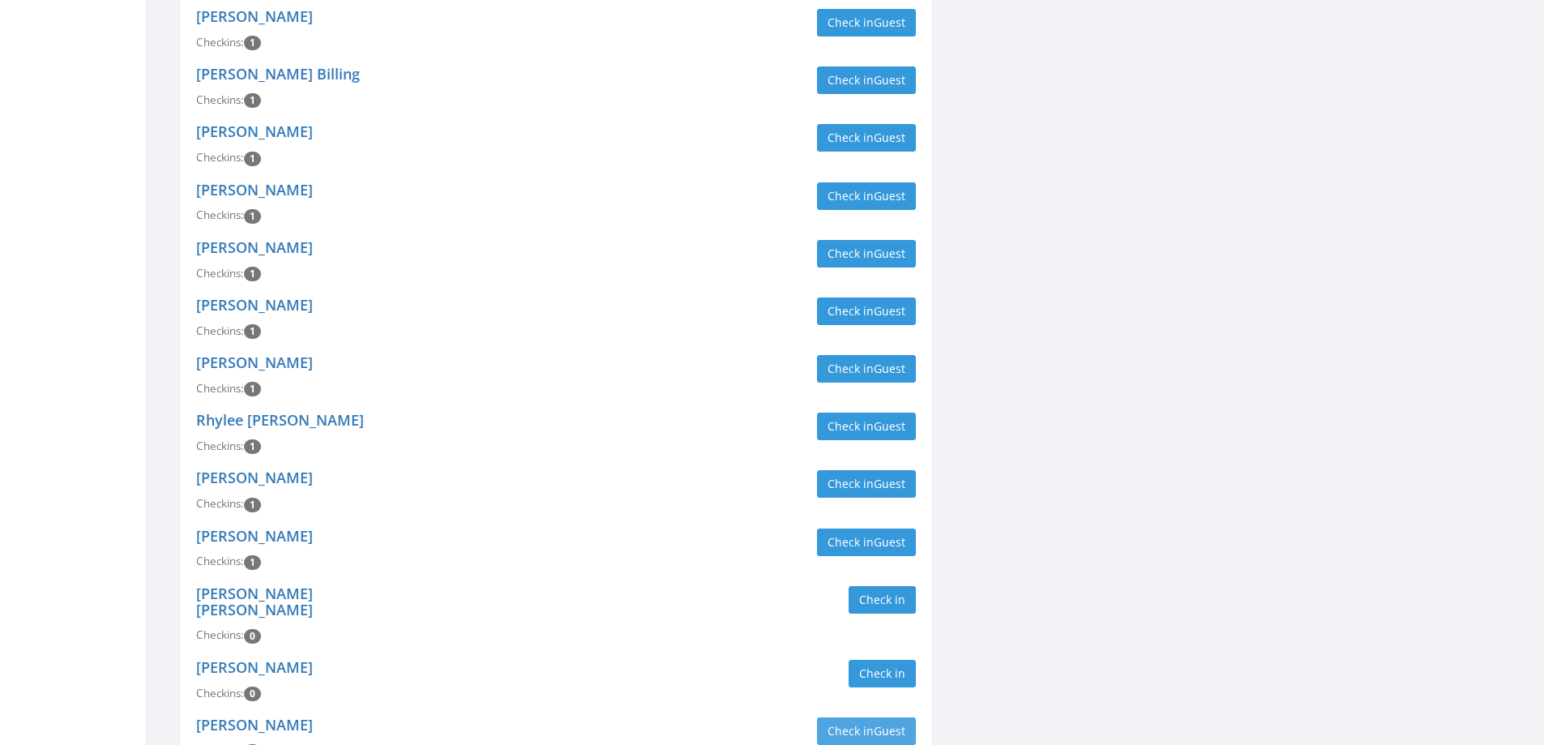
type input "employ"
click at [861, 717] on button "Check in Guest" at bounding box center [866, 731] width 99 height 28
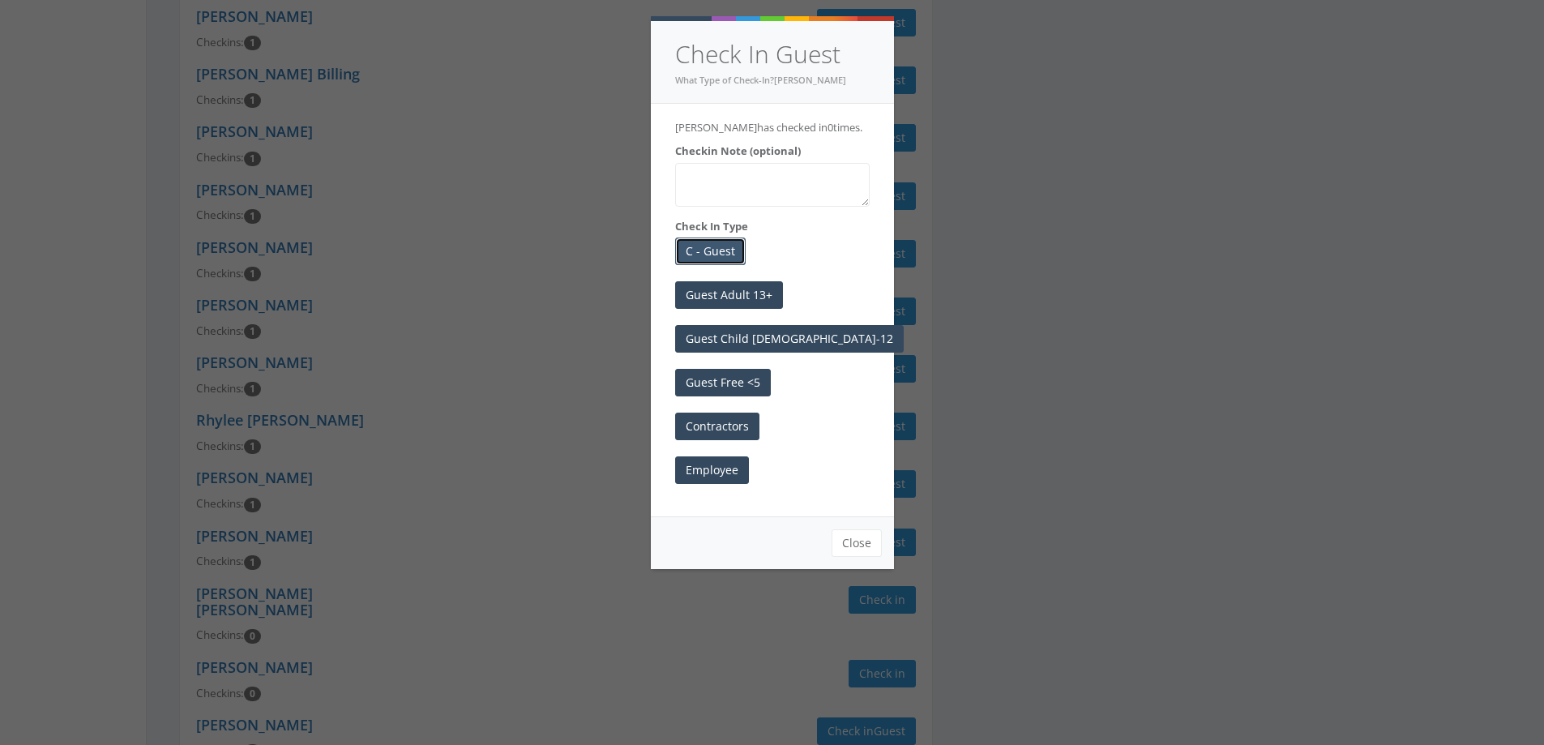
click at [695, 248] on button "C - Guest" at bounding box center [710, 251] width 71 height 28
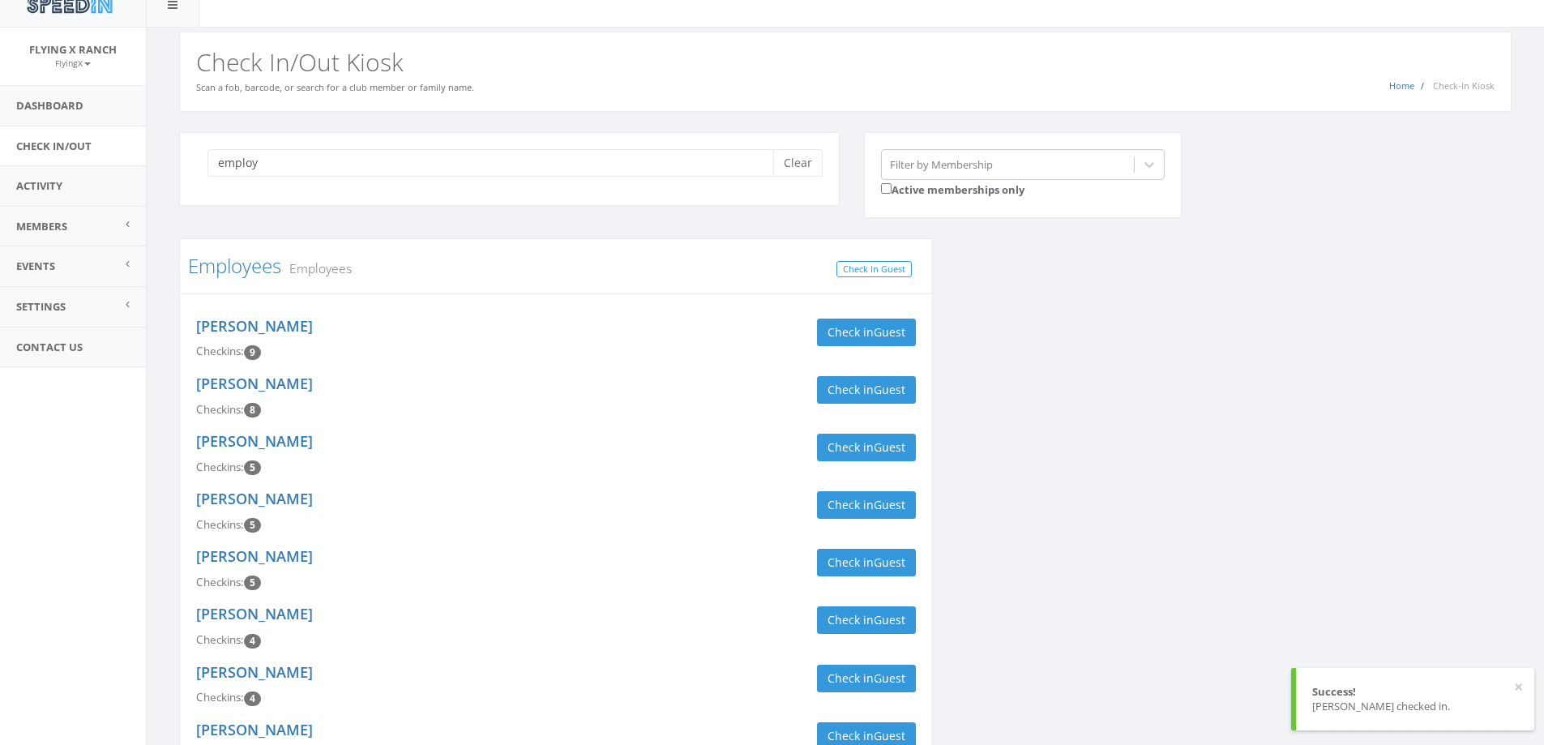
scroll to position [0, 0]
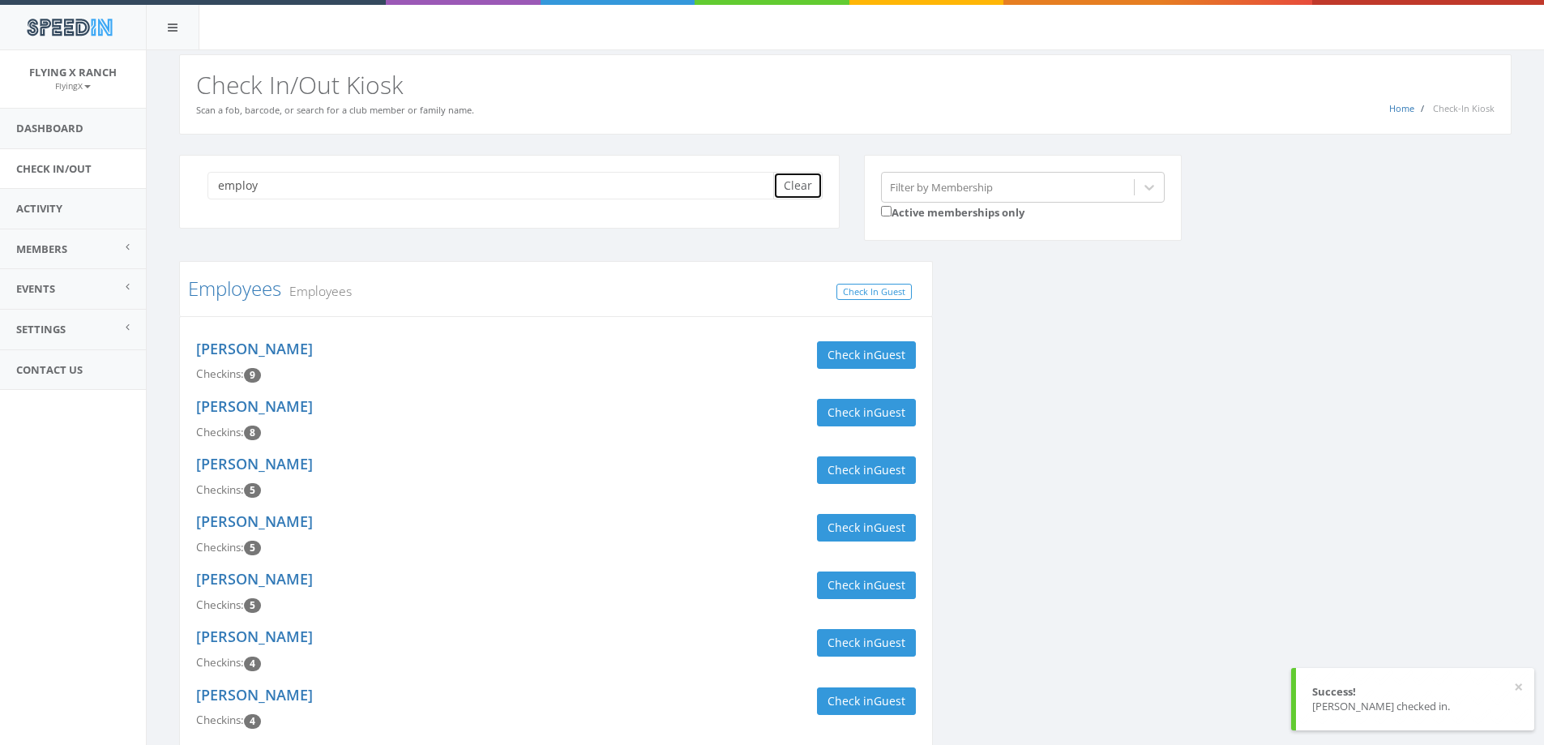
click at [799, 188] on button "Clear" at bounding box center [797, 186] width 49 height 28
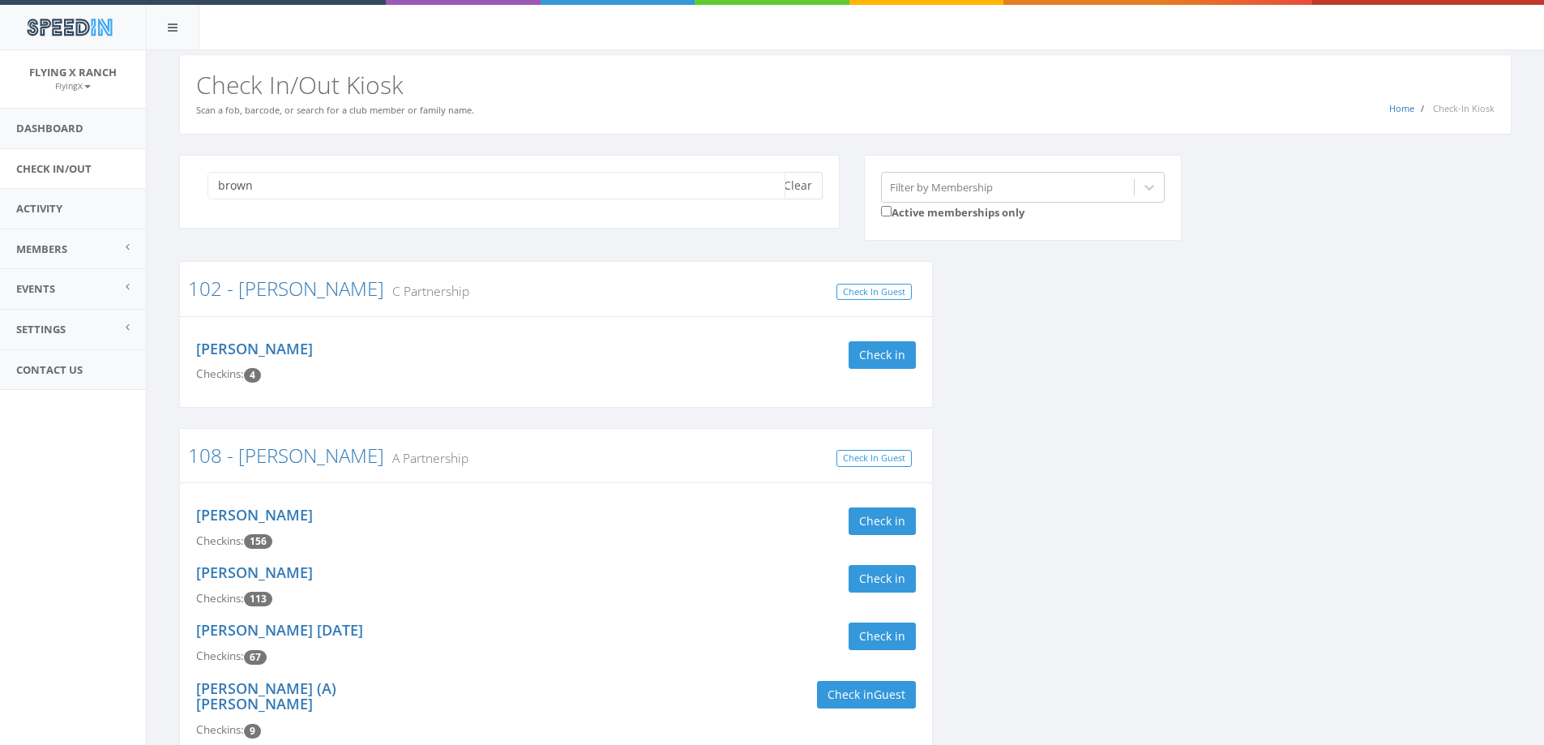
type input "brown"
click at [815, 181] on button "Clear" at bounding box center [797, 186] width 49 height 28
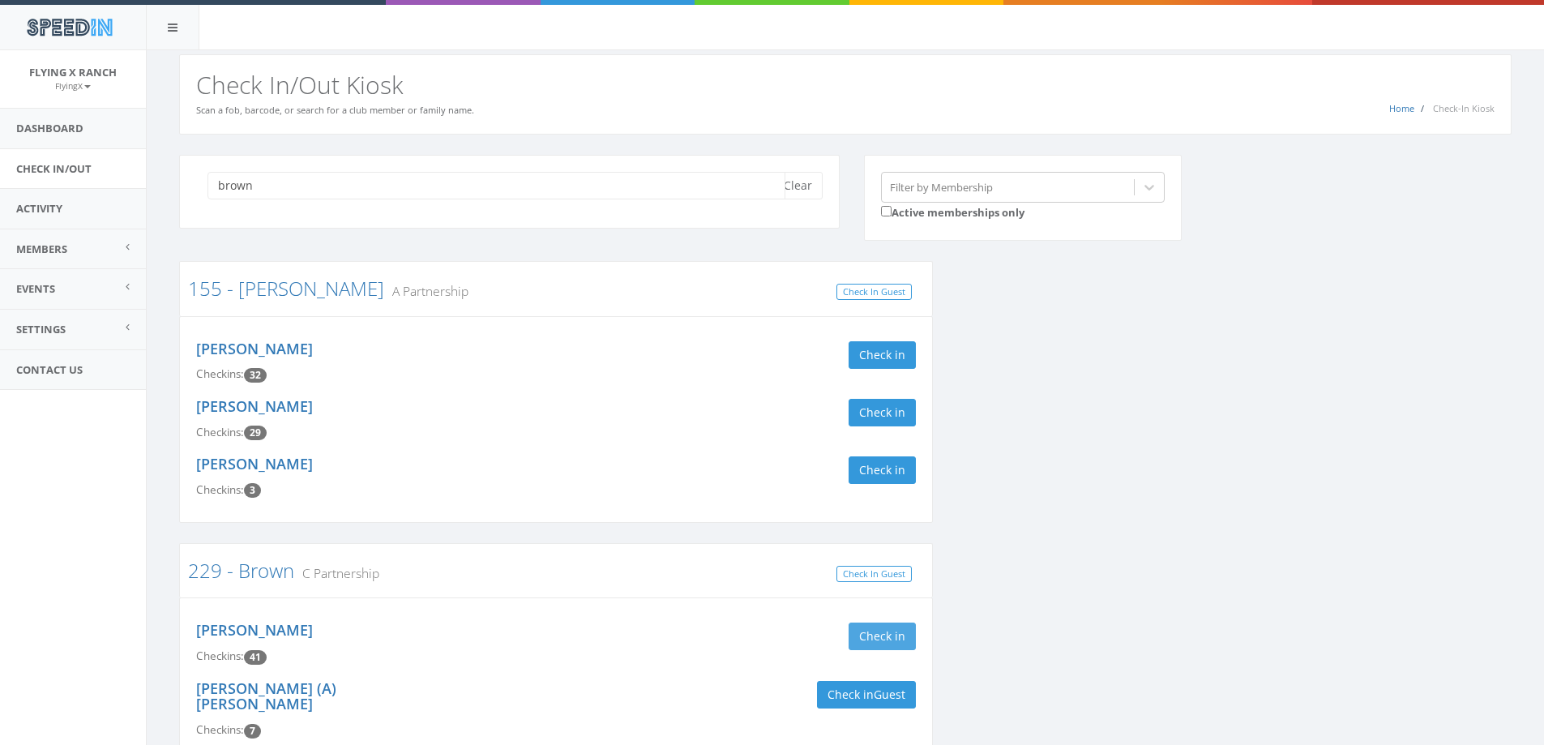
type input "brown"
click at [872, 641] on button "Check in" at bounding box center [881, 636] width 67 height 28
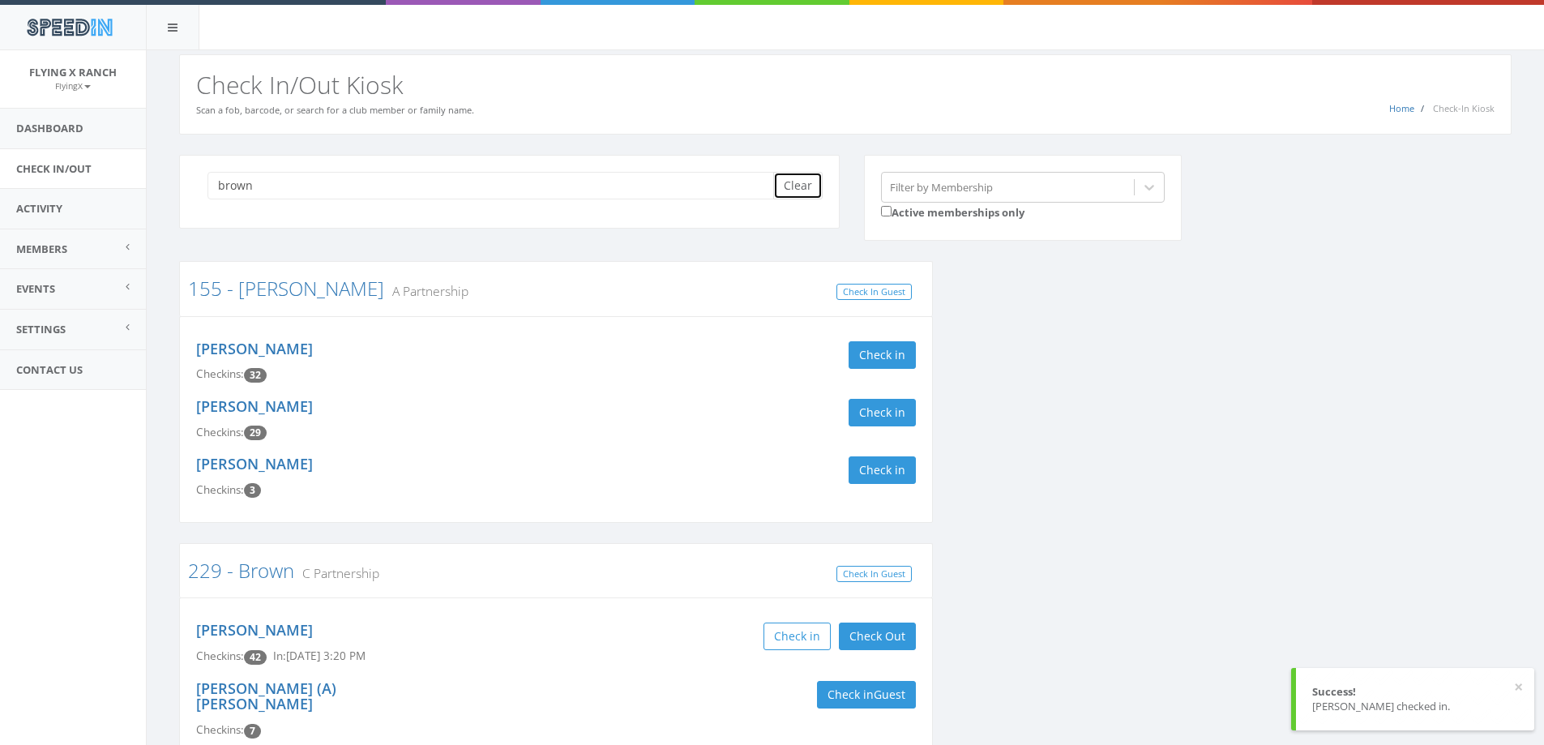
click at [789, 189] on button "Clear" at bounding box center [797, 186] width 49 height 28
